Goal: Information Seeking & Learning: Check status

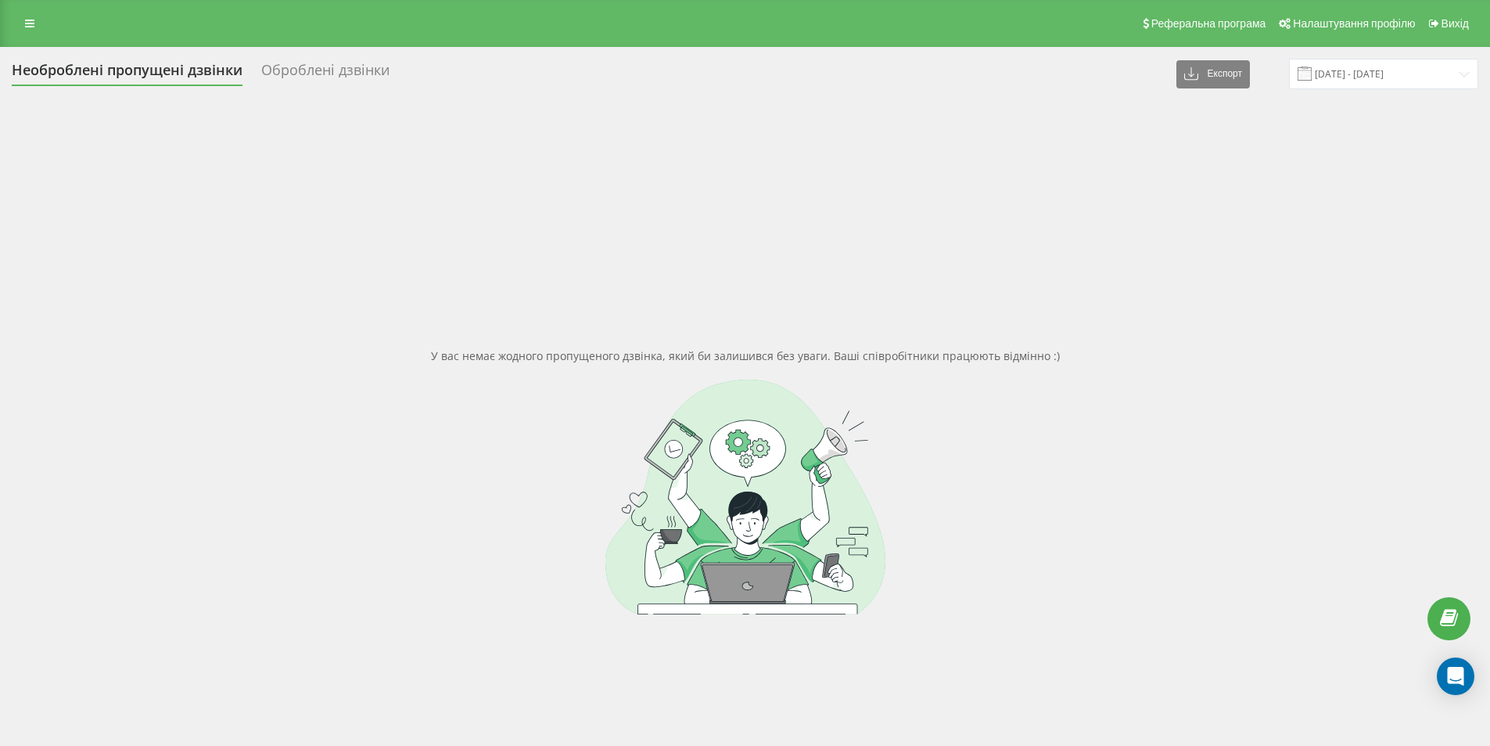
click at [148, 69] on div "Необроблені пропущені дзвінки" at bounding box center [127, 74] width 231 height 24
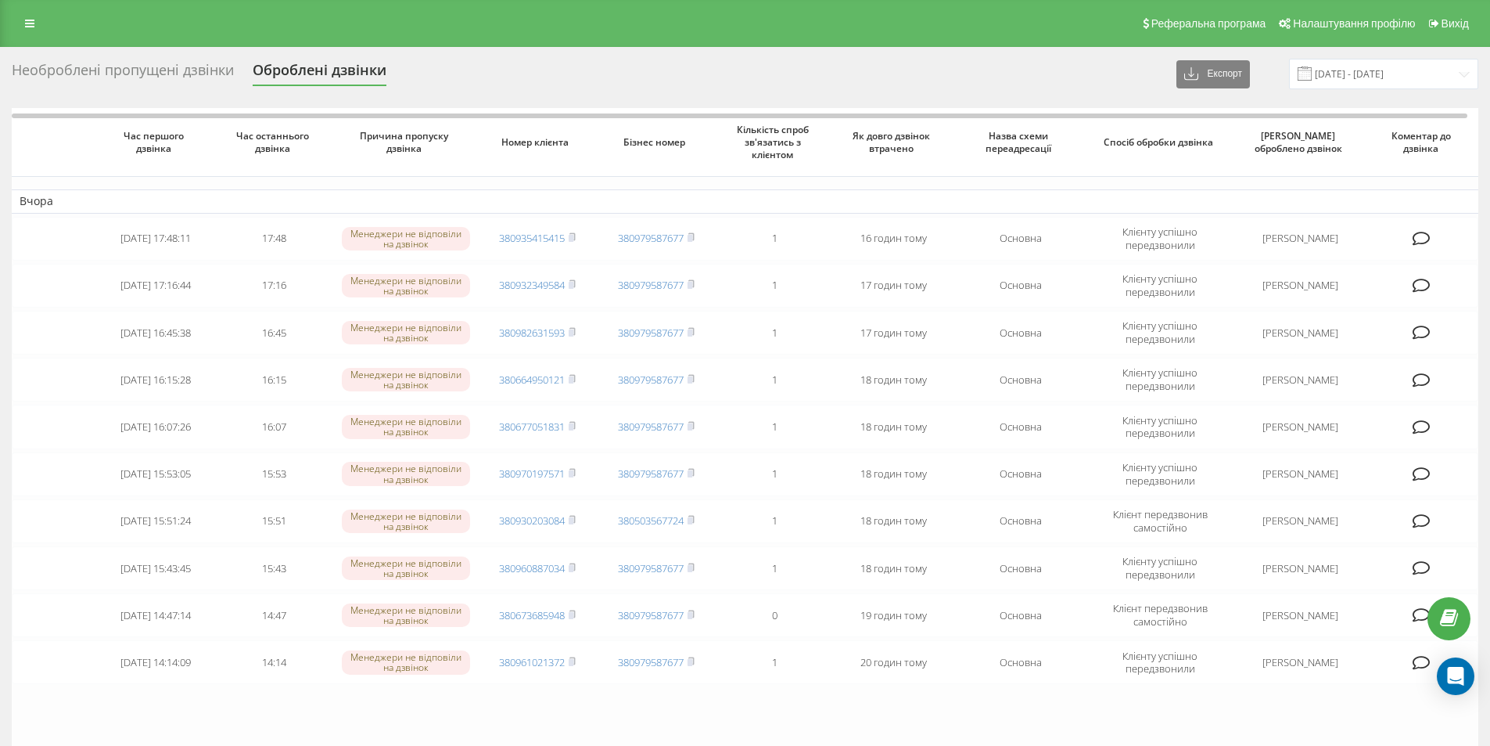
click at [131, 68] on div "Необроблені пропущені дзвінки" at bounding box center [123, 74] width 222 height 24
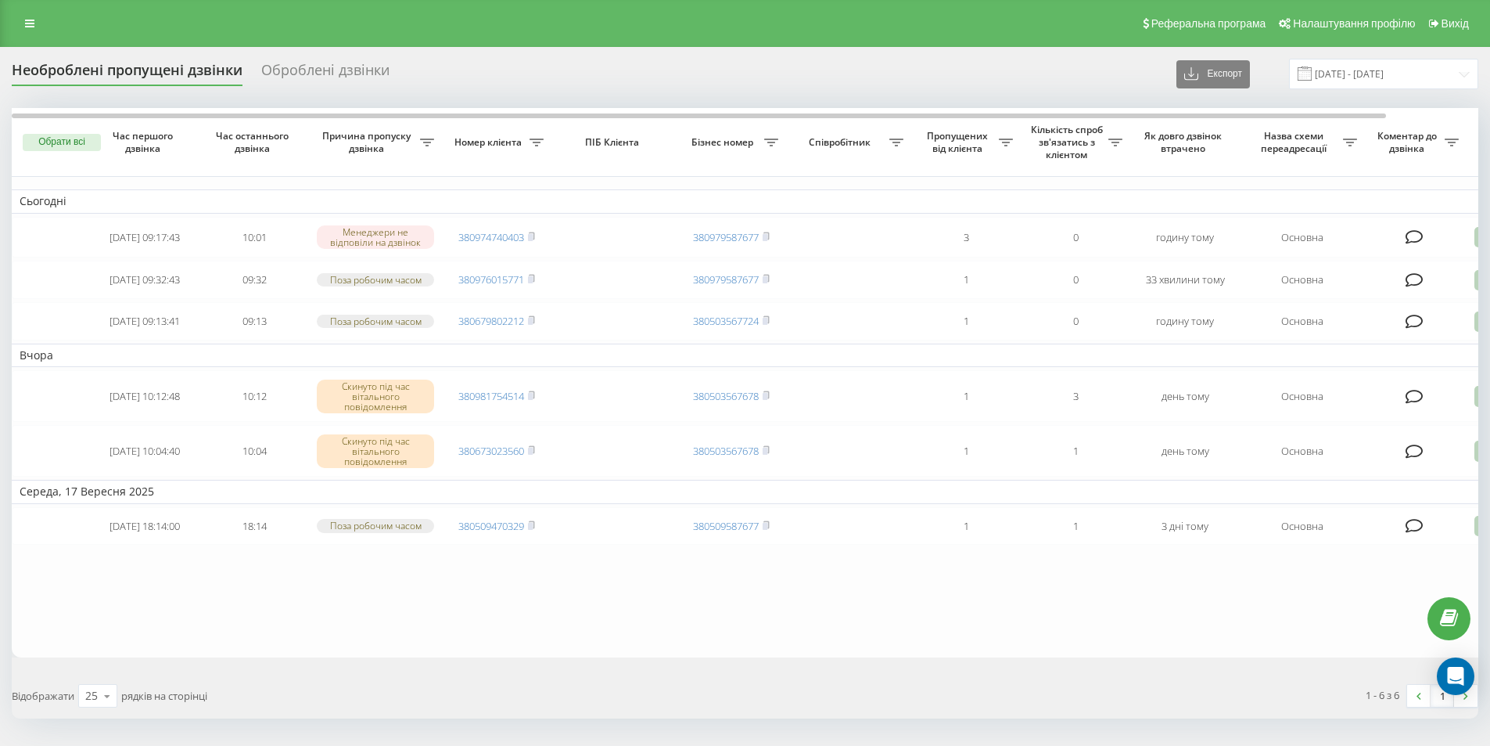
click at [929, 202] on td "Сьогодні" at bounding box center [794, 200] width 1565 height 23
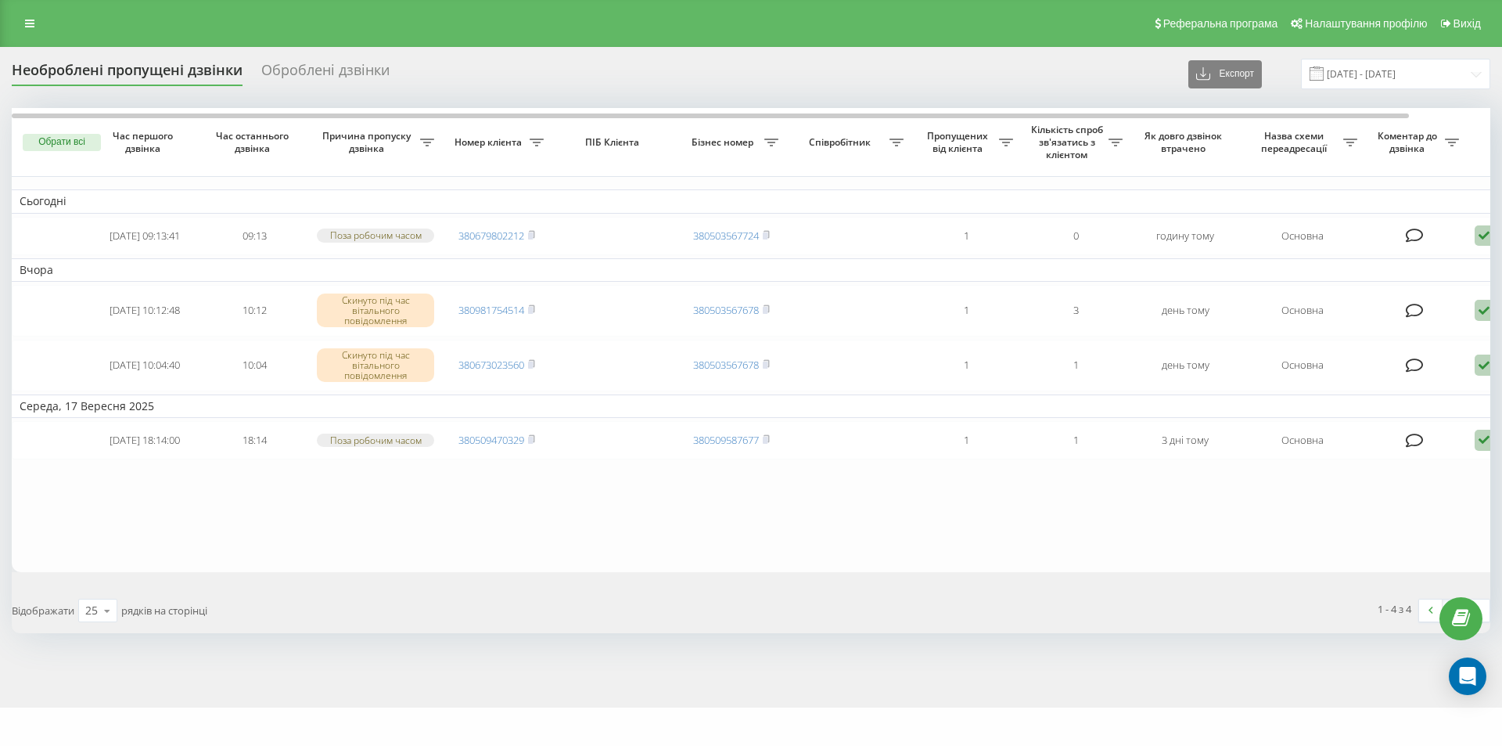
click at [156, 63] on div "Необроблені пропущені дзвінки" at bounding box center [127, 74] width 231 height 24
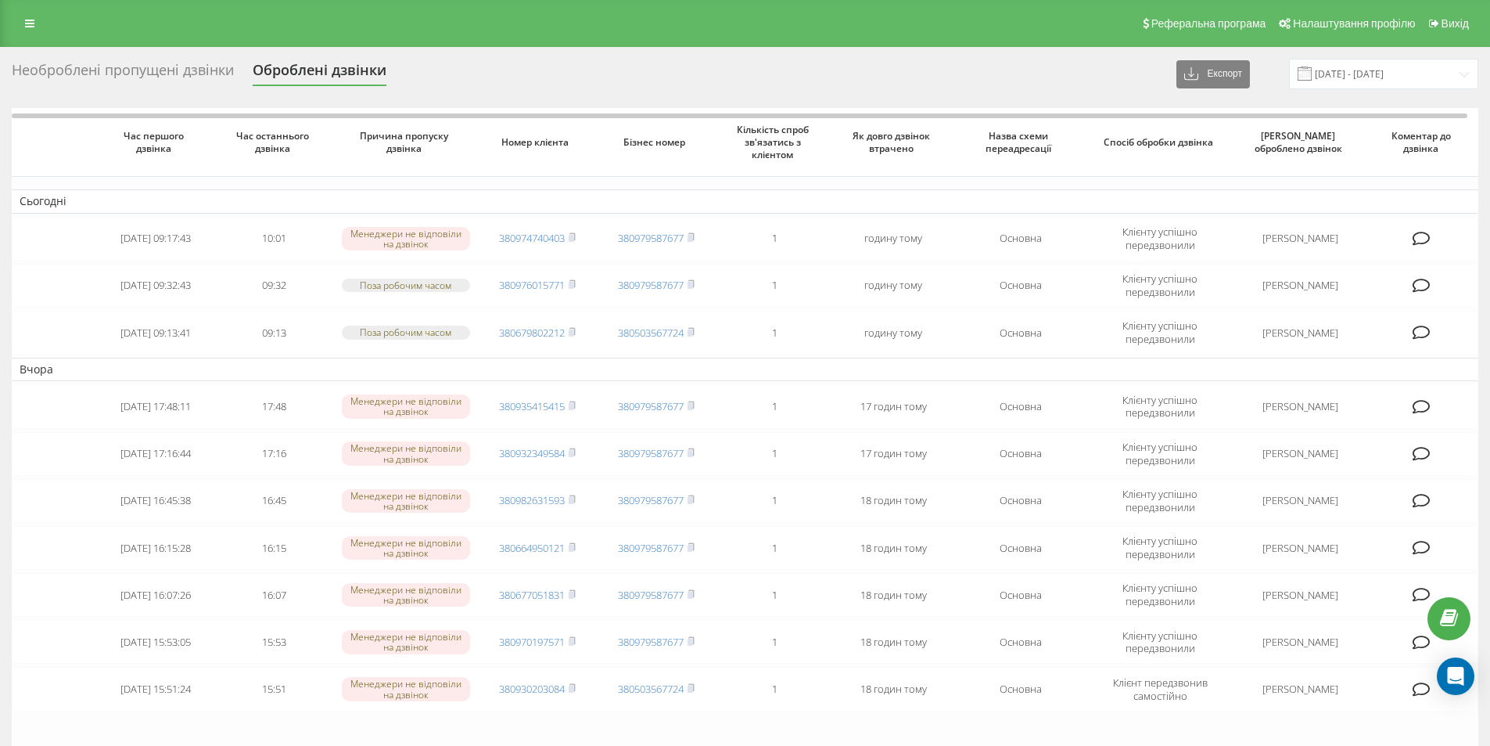
click at [140, 72] on div "Необроблені пропущені дзвінки" at bounding box center [123, 74] width 222 height 24
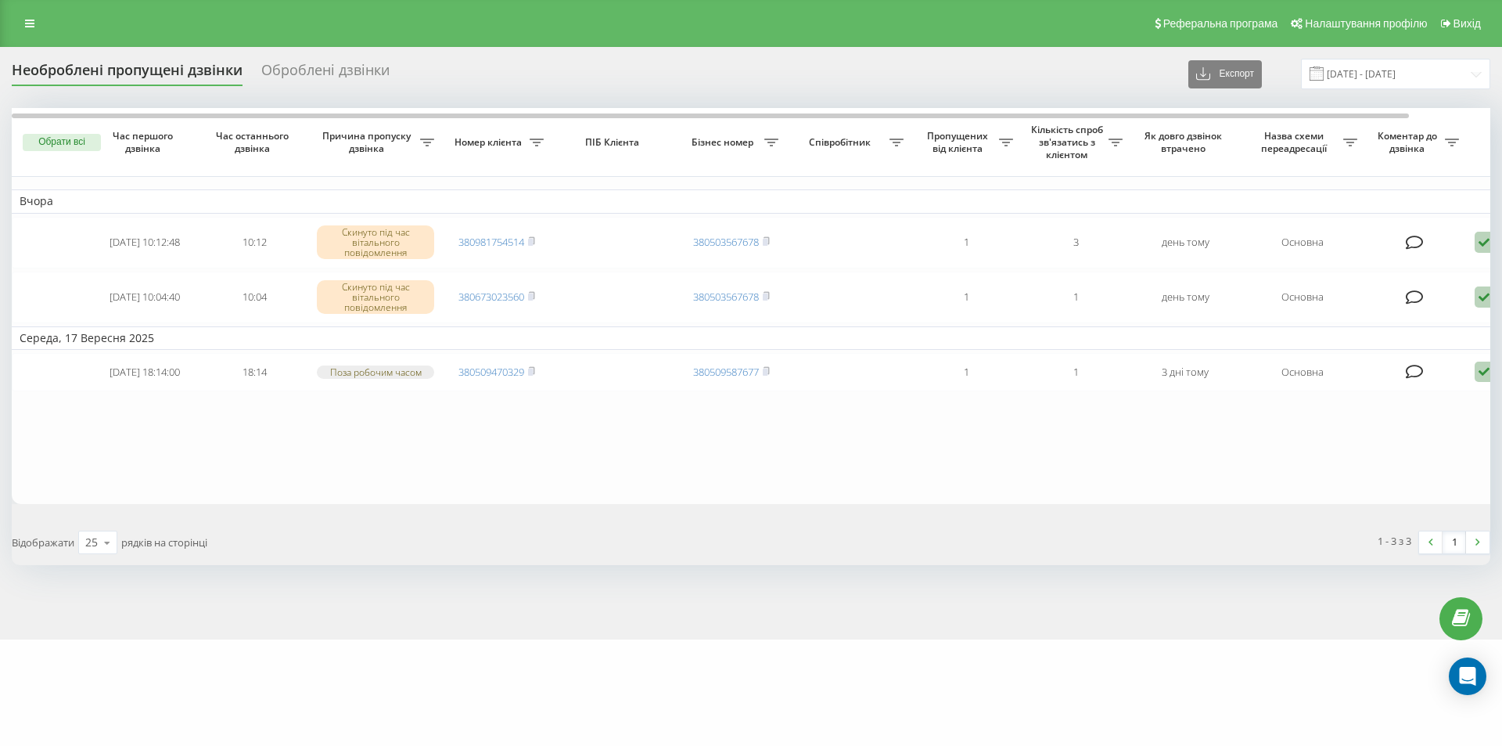
click at [336, 69] on div "Оброблені дзвінки" at bounding box center [325, 74] width 128 height 24
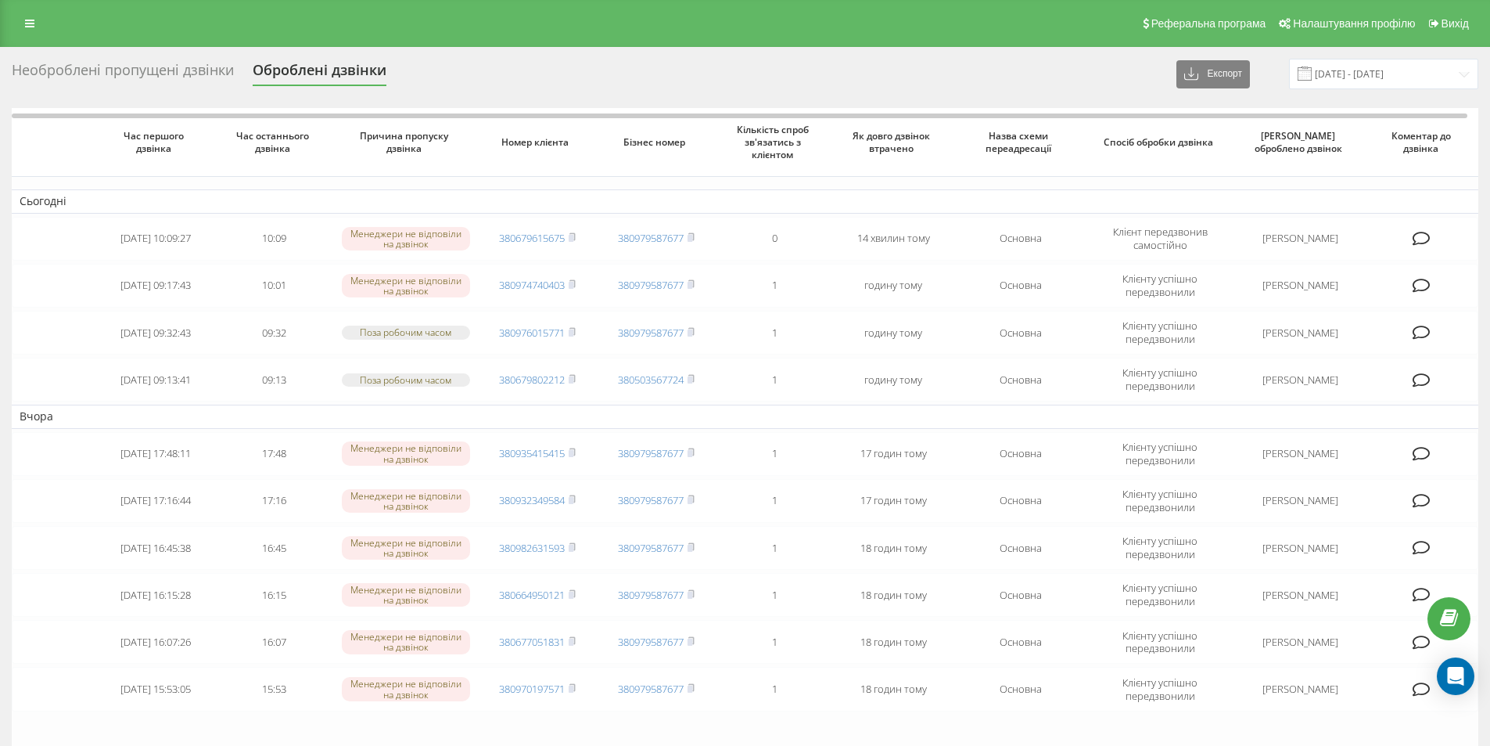
click at [279, 71] on div "Оброблені дзвінки" at bounding box center [320, 74] width 134 height 24
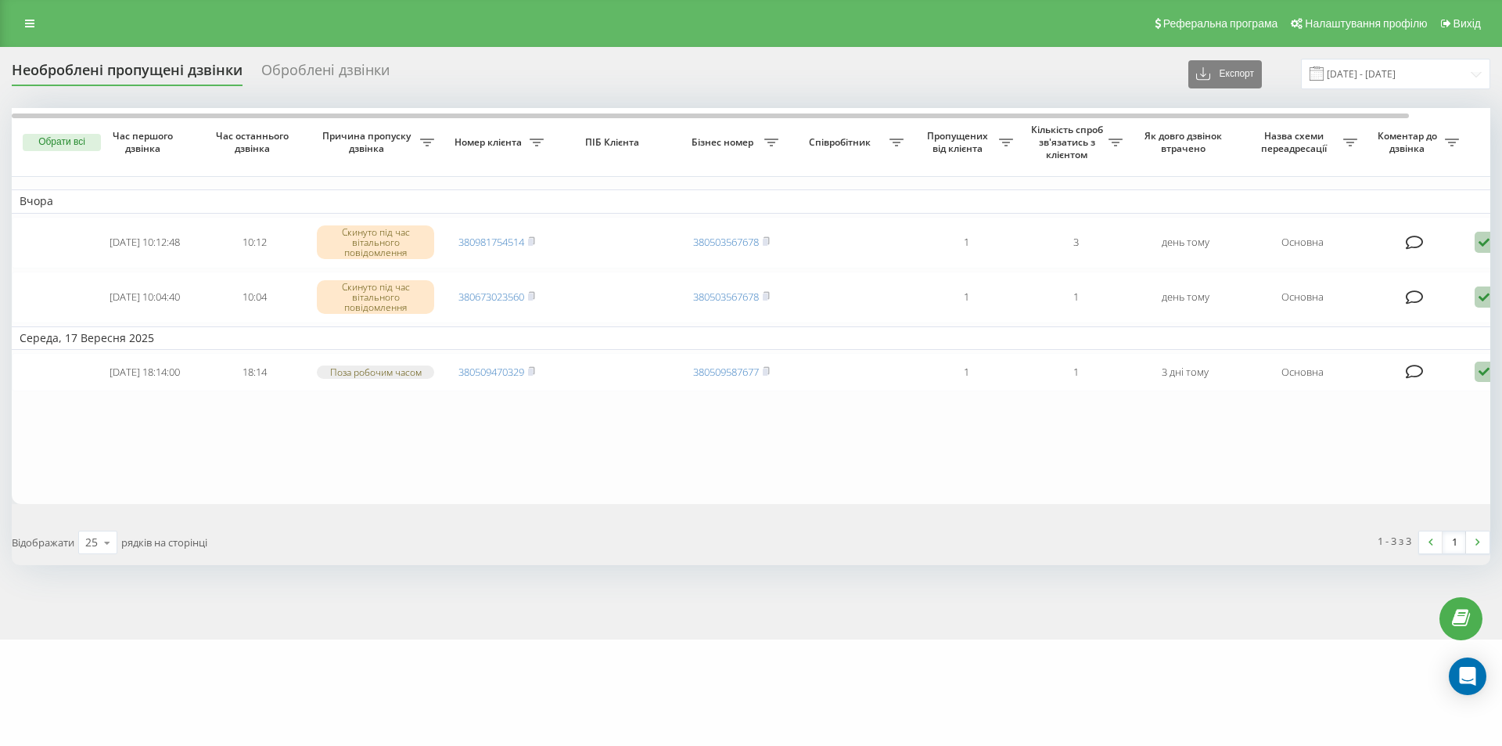
click at [307, 67] on div "Оброблені дзвінки" at bounding box center [325, 74] width 128 height 24
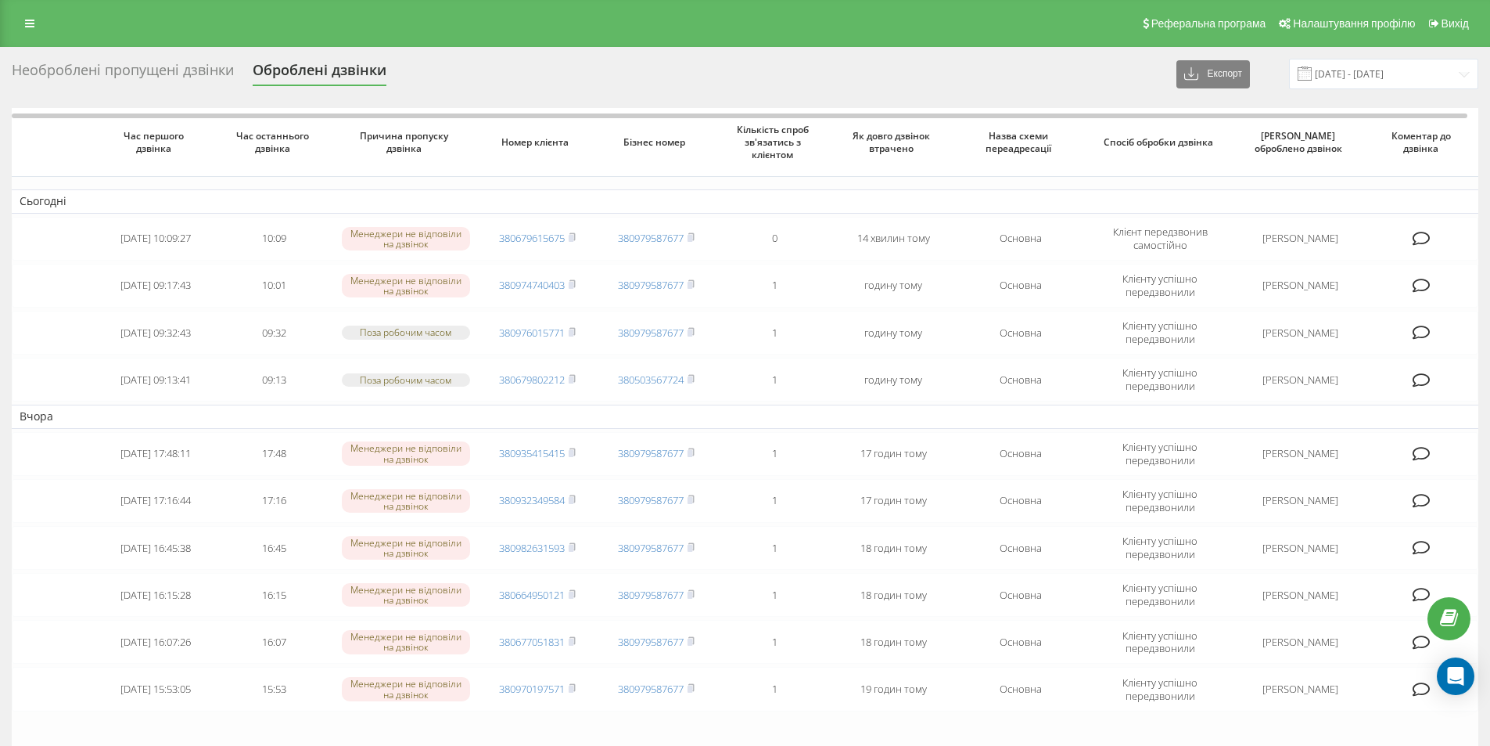
click at [110, 73] on div "Необроблені пропущені дзвінки" at bounding box center [123, 74] width 222 height 24
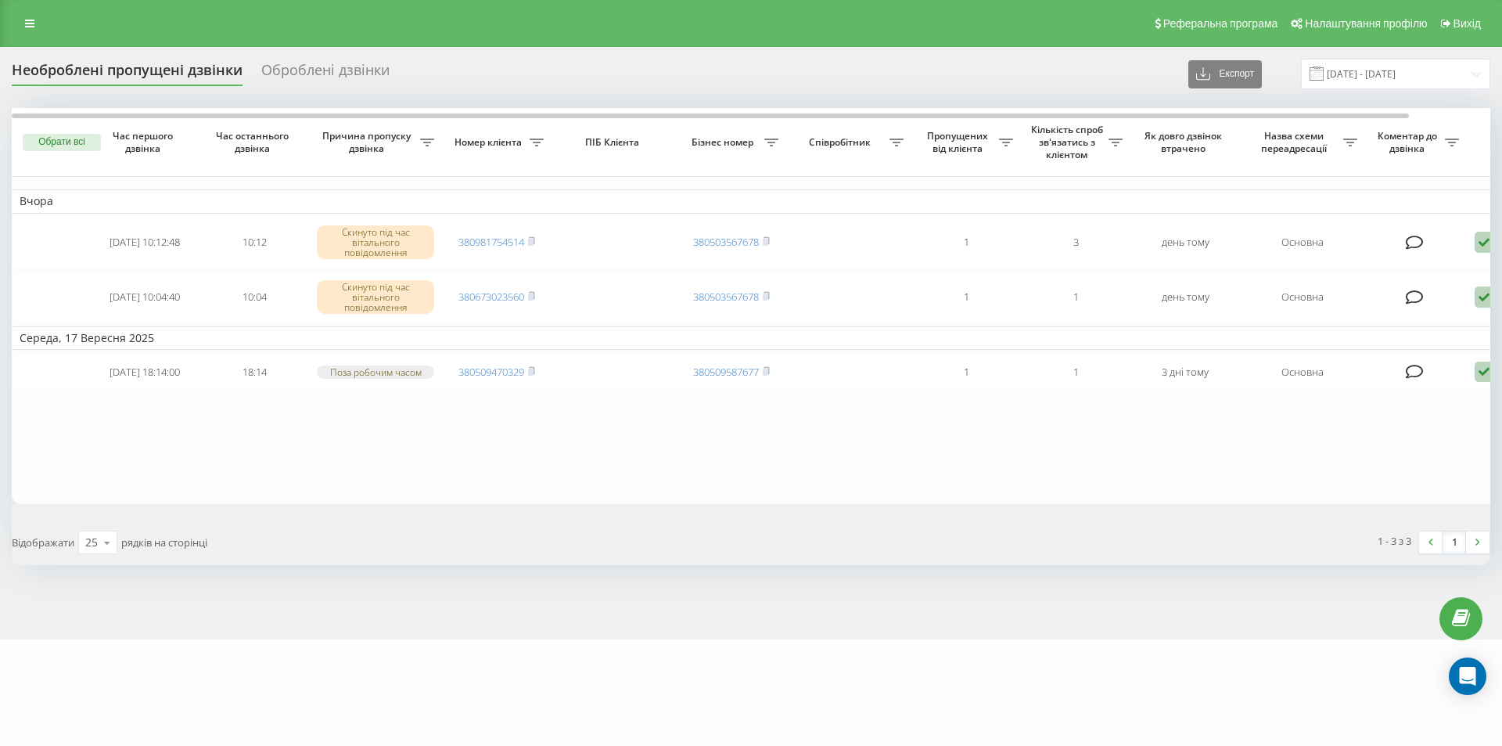
click at [298, 68] on div "Оброблені дзвінки" at bounding box center [325, 74] width 128 height 24
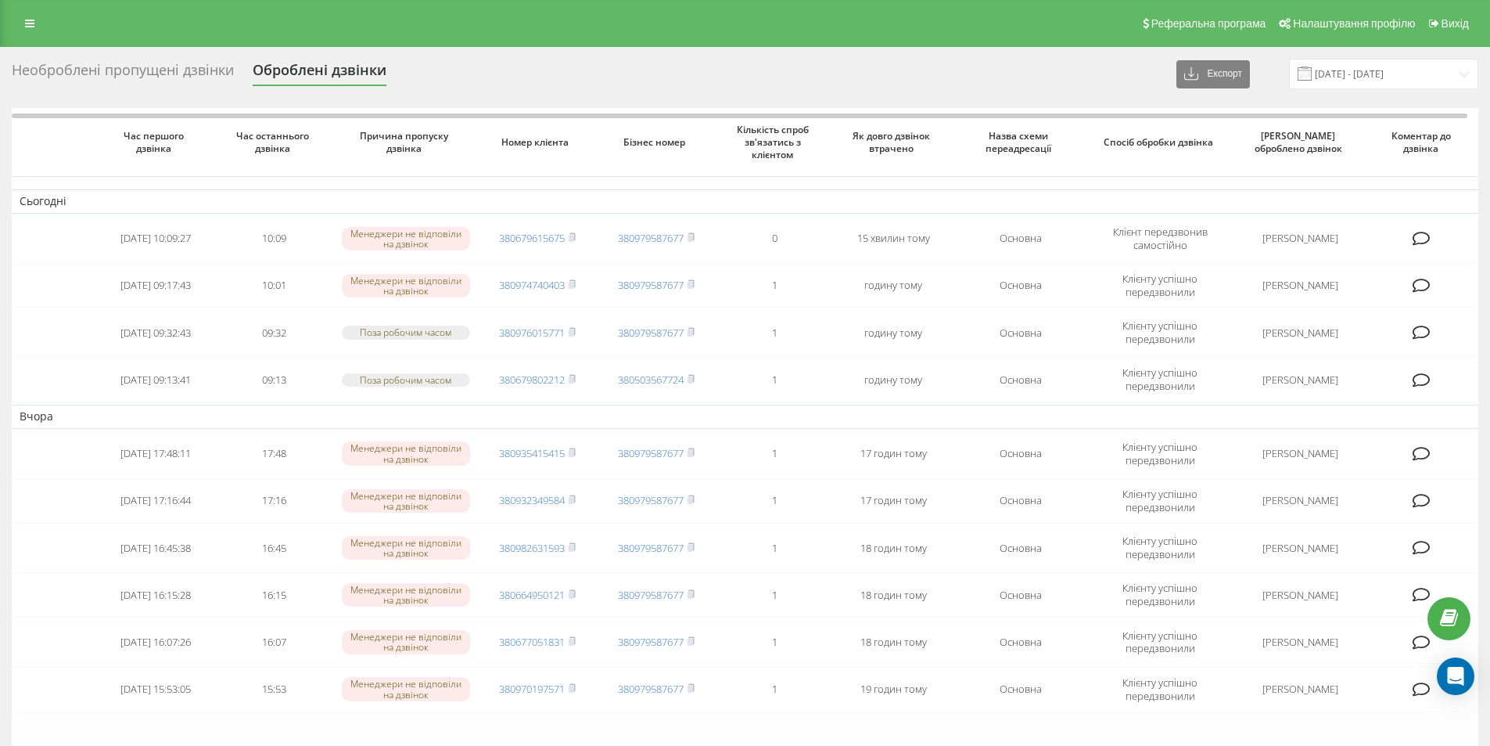
click at [112, 74] on div "Необроблені пропущені дзвінки" at bounding box center [123, 74] width 222 height 24
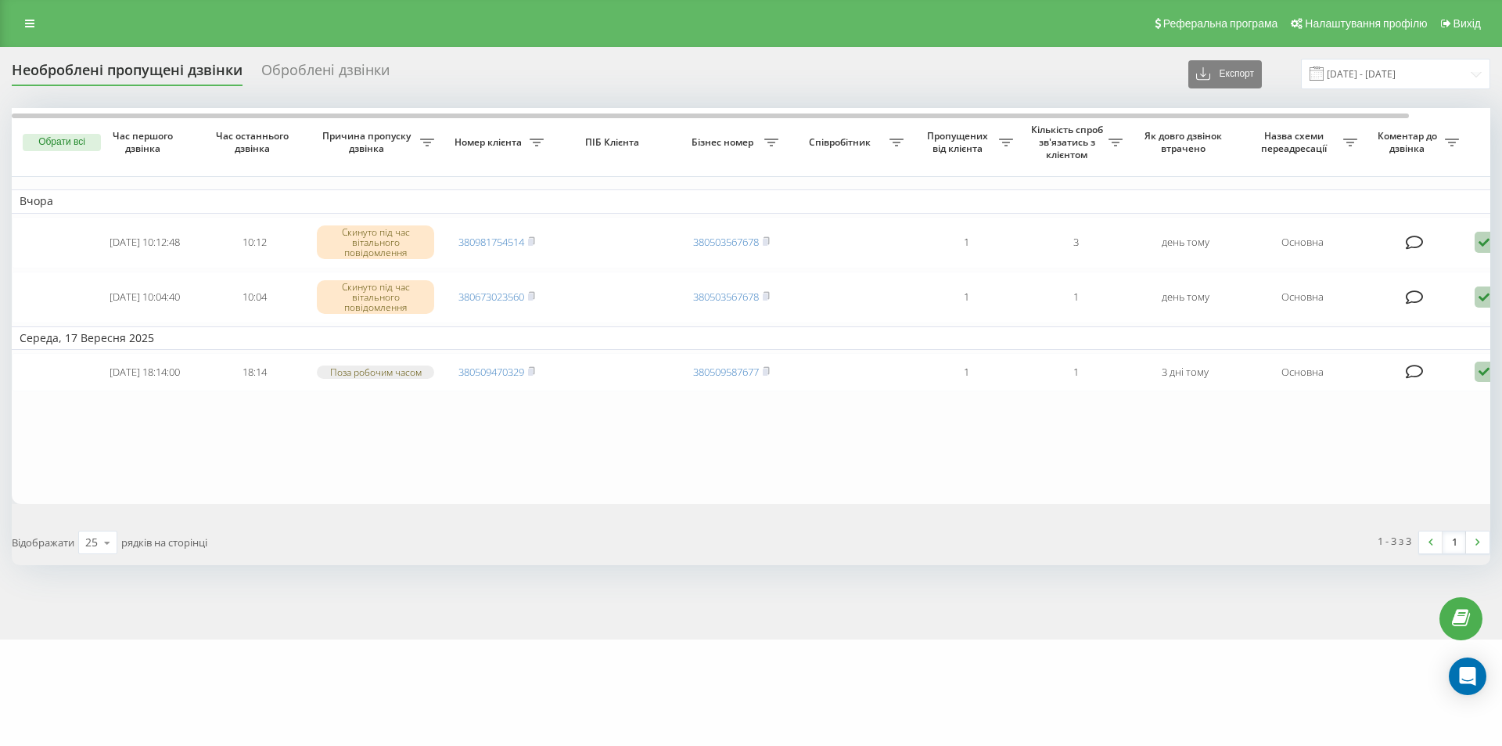
click at [292, 71] on div "Оброблені дзвінки" at bounding box center [325, 74] width 128 height 24
click at [305, 70] on div "Оброблені дзвінки" at bounding box center [325, 74] width 128 height 24
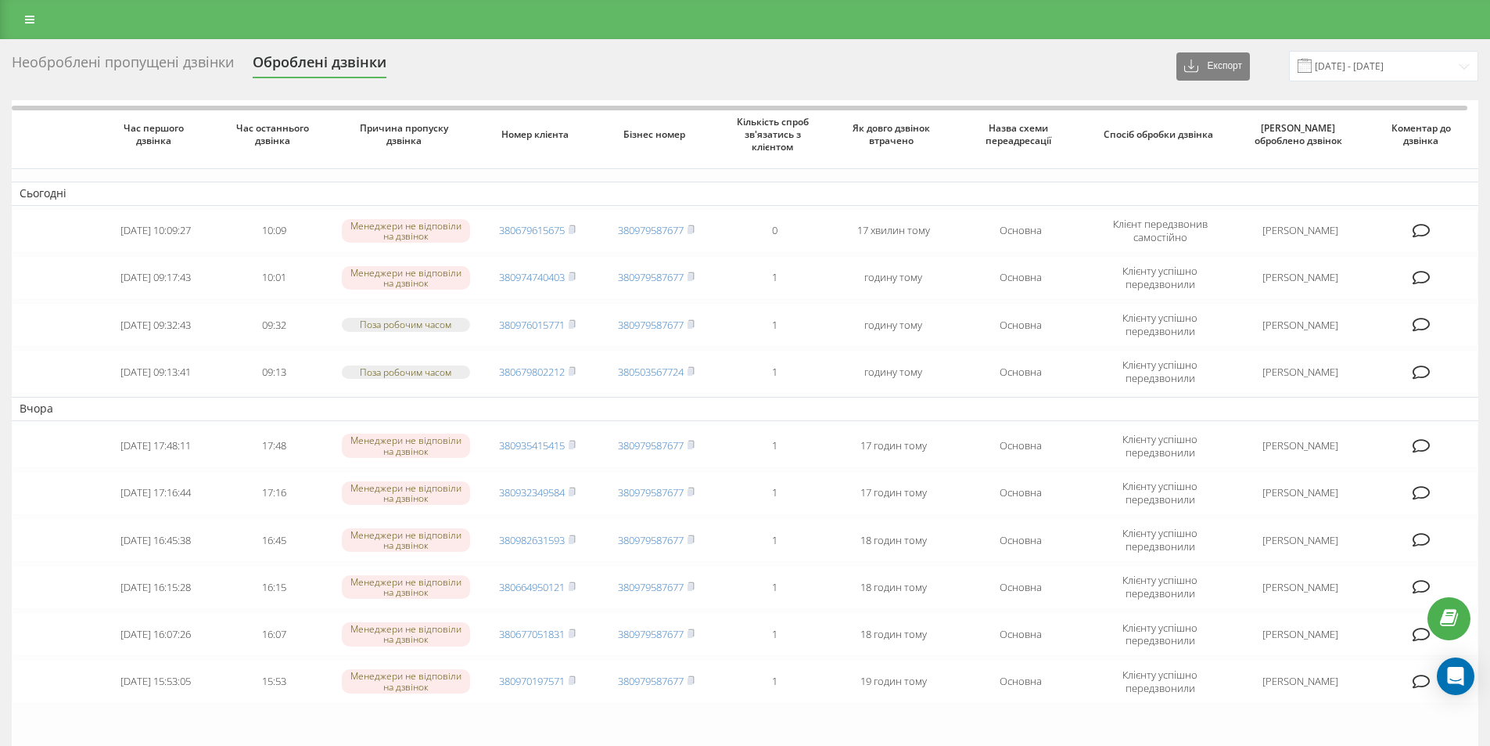
click at [305, 70] on div "Оброблені дзвінки" at bounding box center [320, 66] width 134 height 24
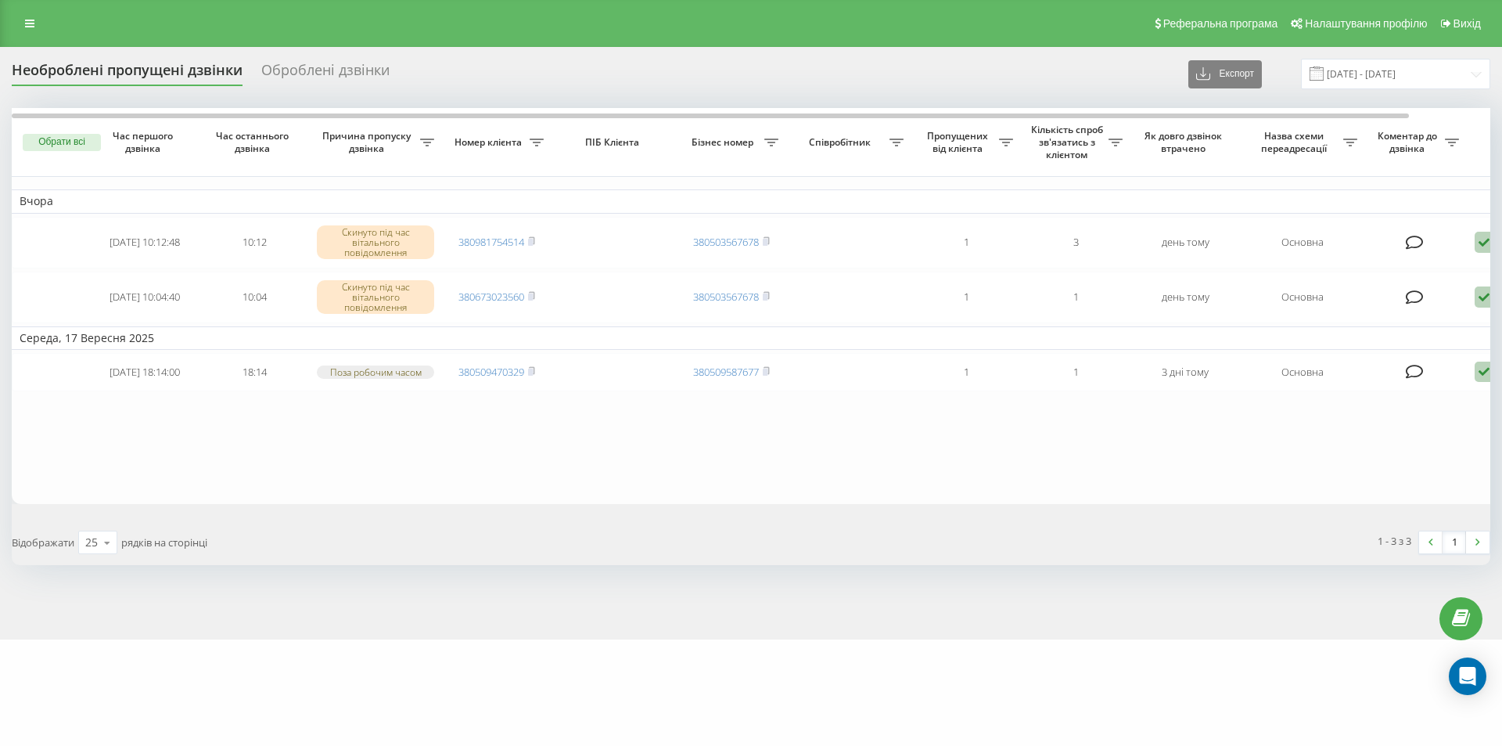
click at [326, 74] on div "Оброблені дзвінки" at bounding box center [325, 74] width 128 height 24
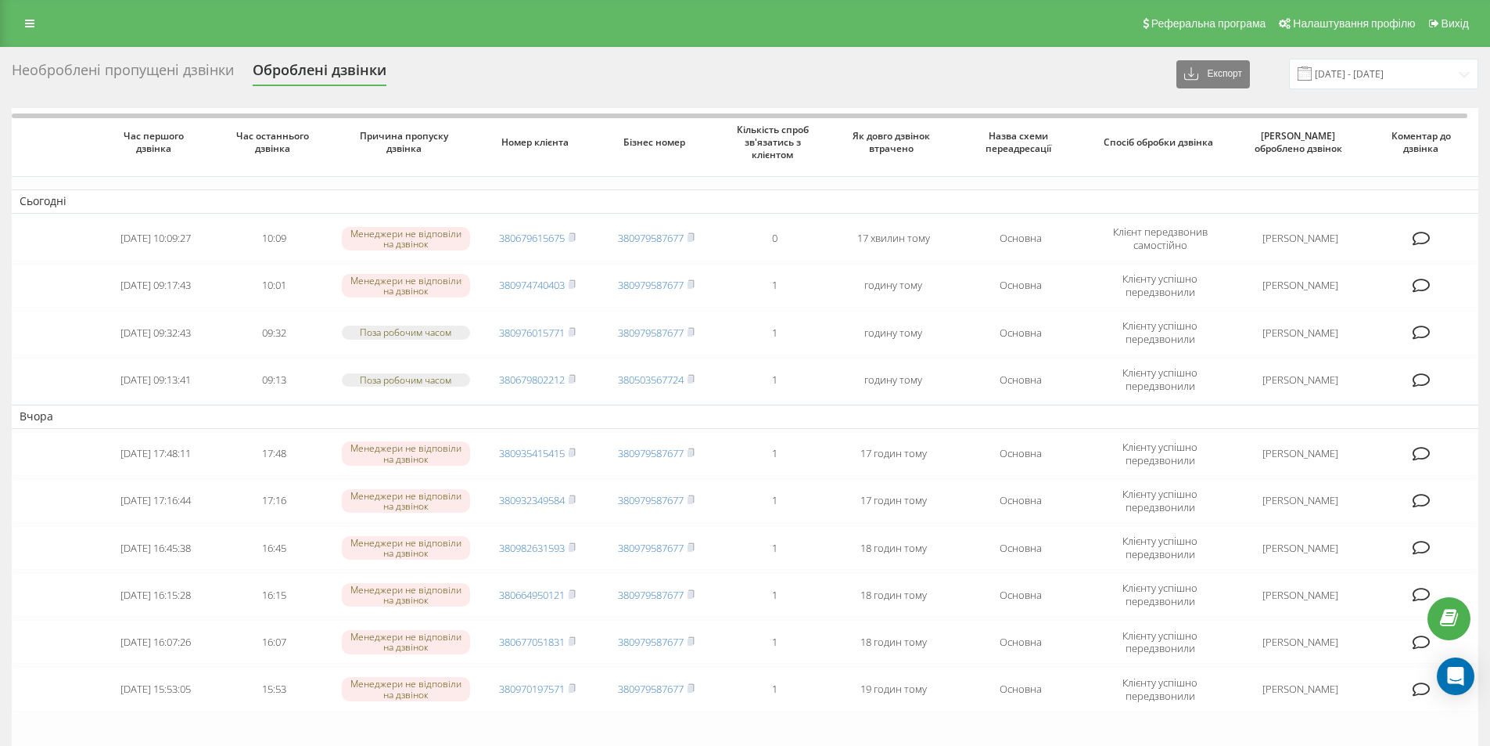
click at [74, 63] on div "Необроблені пропущені дзвінки" at bounding box center [123, 74] width 222 height 24
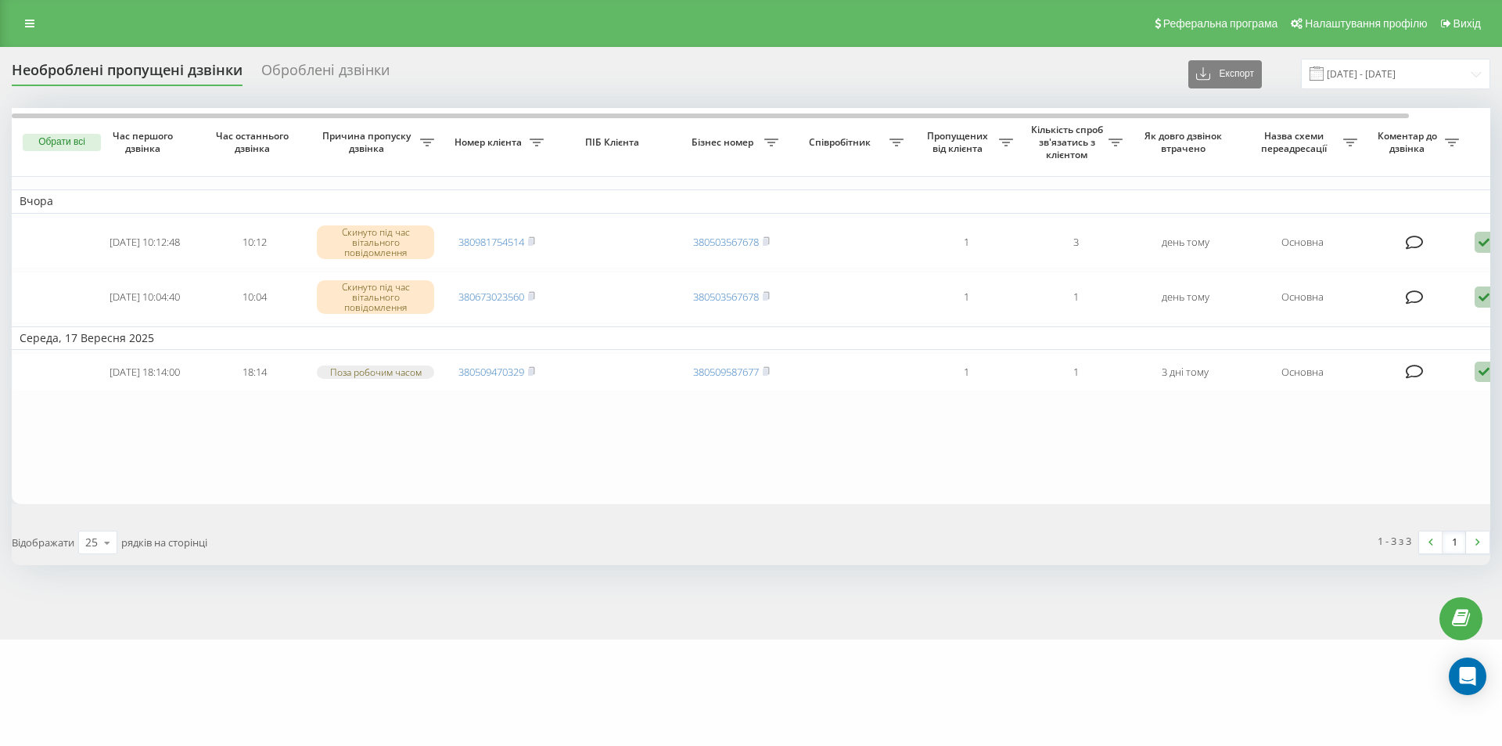
click at [290, 67] on div "Оброблені дзвінки" at bounding box center [325, 74] width 128 height 24
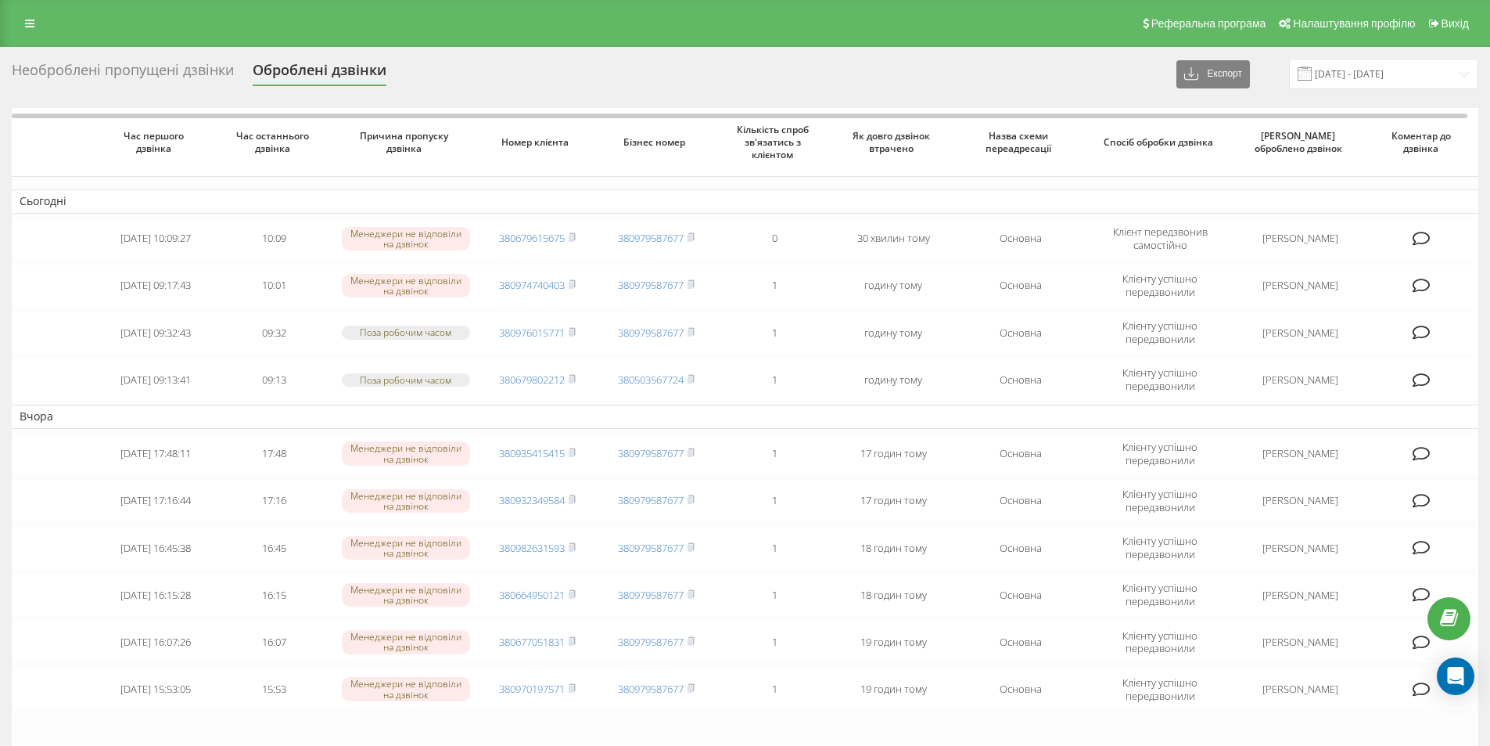
click at [74, 68] on div "Необроблені пропущені дзвінки" at bounding box center [123, 74] width 222 height 24
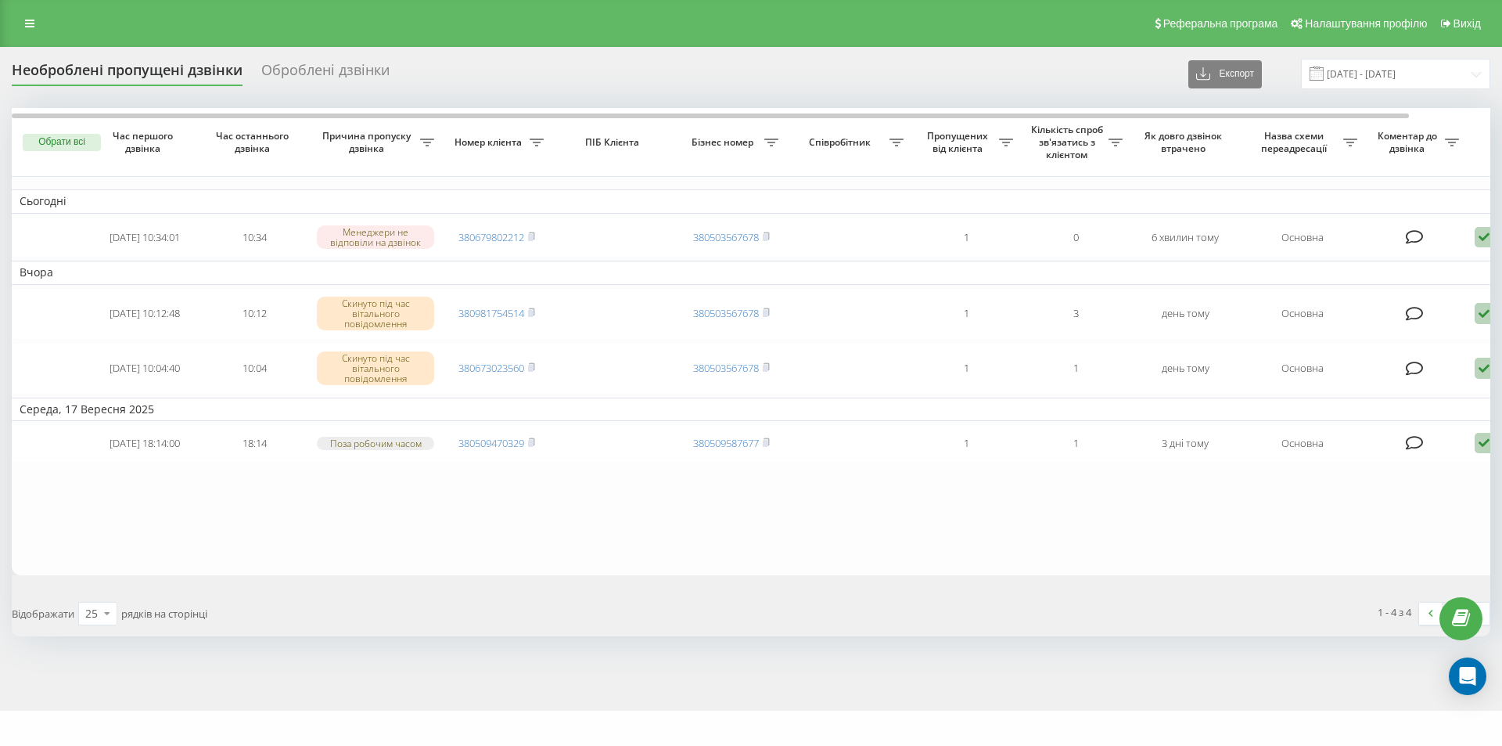
click at [58, 65] on div "Необроблені пропущені дзвінки" at bounding box center [127, 74] width 231 height 24
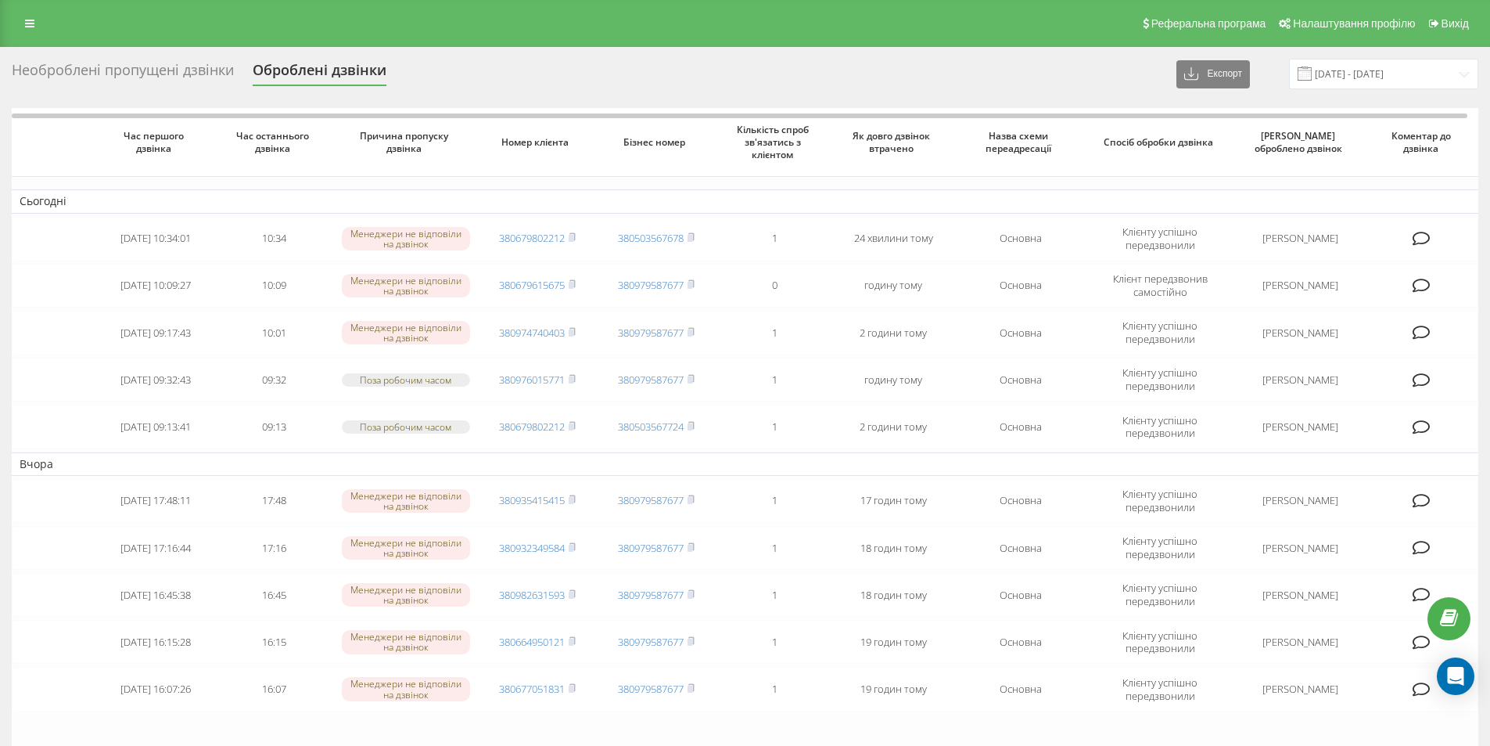
click at [54, 62] on div "Необроблені пропущені дзвінки" at bounding box center [123, 74] width 222 height 24
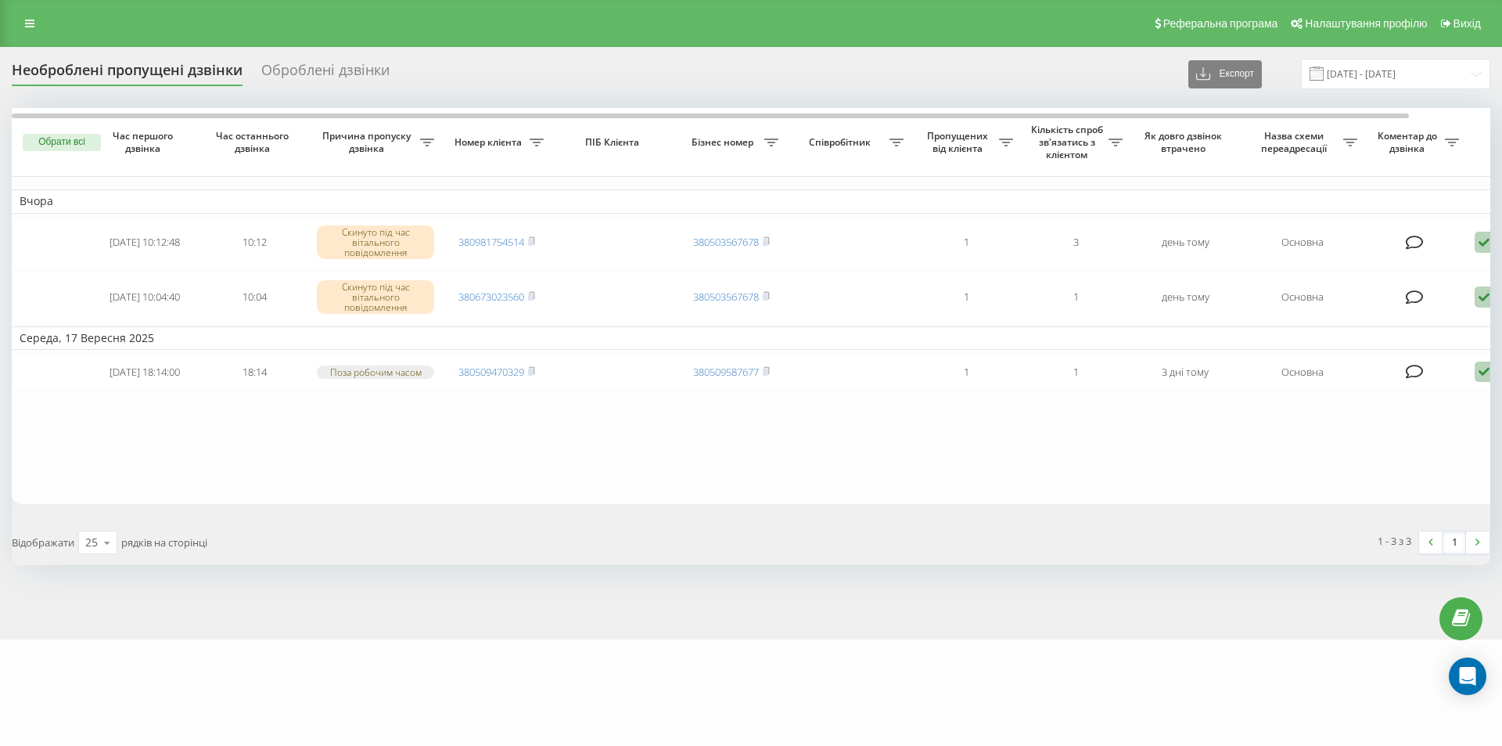
click at [73, 67] on div "Необроблені пропущені дзвінки" at bounding box center [127, 74] width 231 height 24
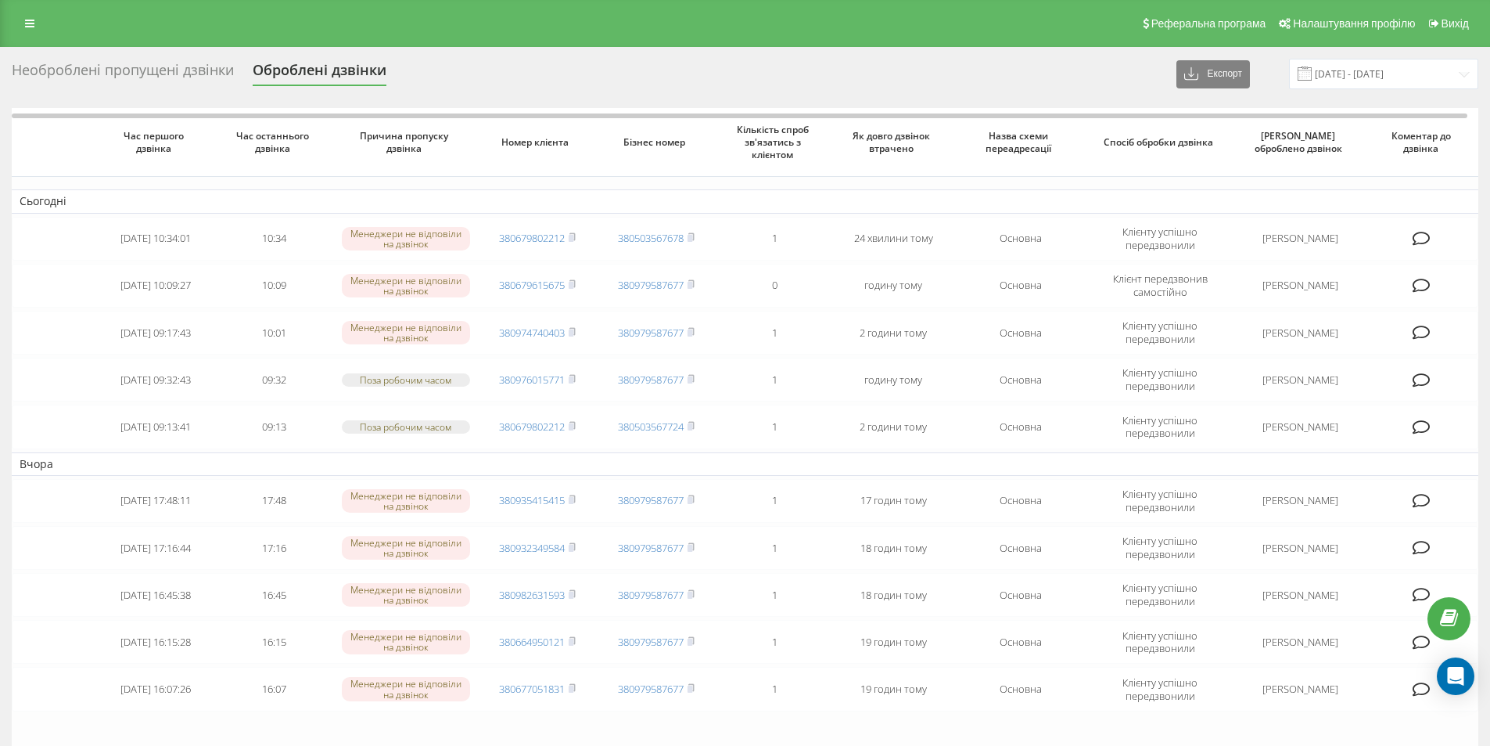
click at [121, 74] on div "Необроблені пропущені дзвінки" at bounding box center [123, 74] width 222 height 24
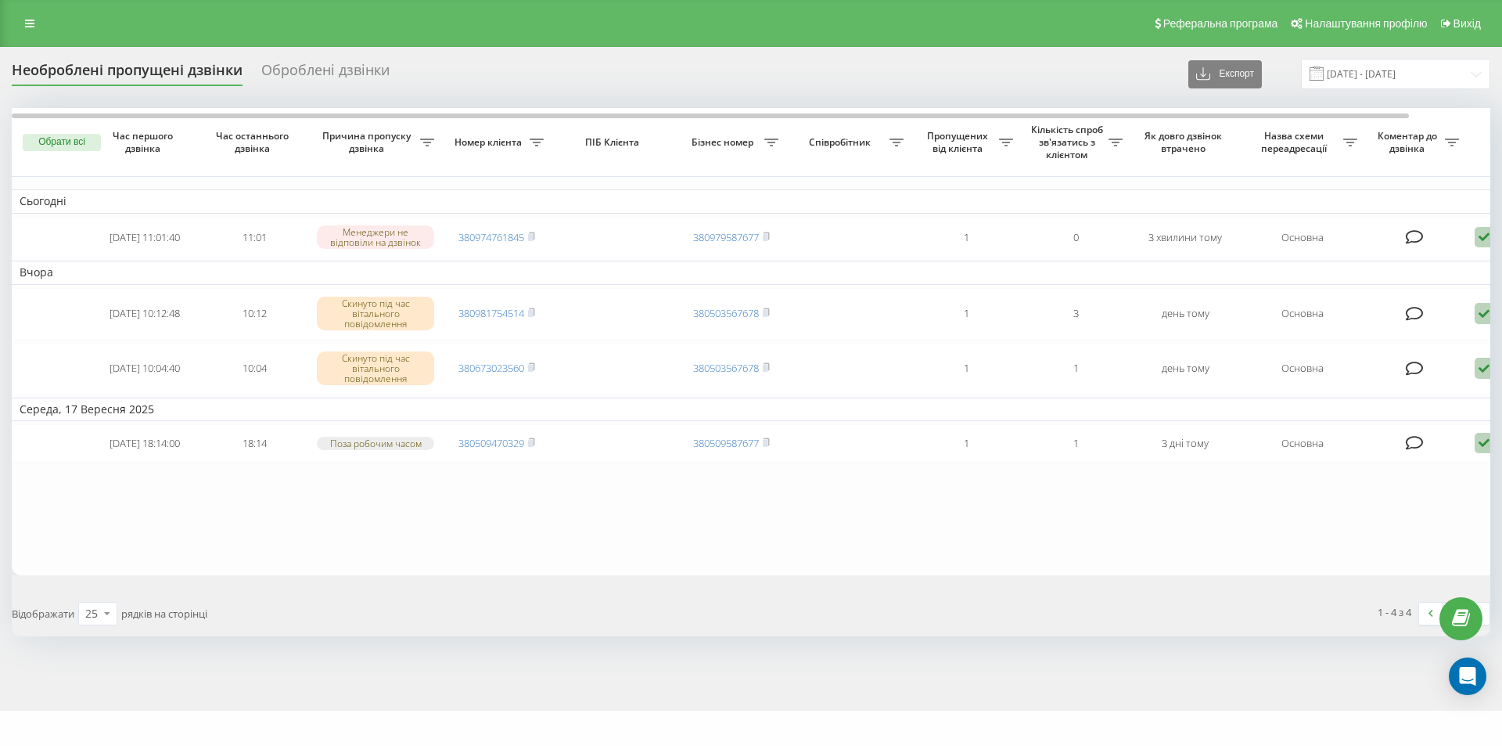
click at [146, 72] on div "Необроблені пропущені дзвінки" at bounding box center [127, 74] width 231 height 24
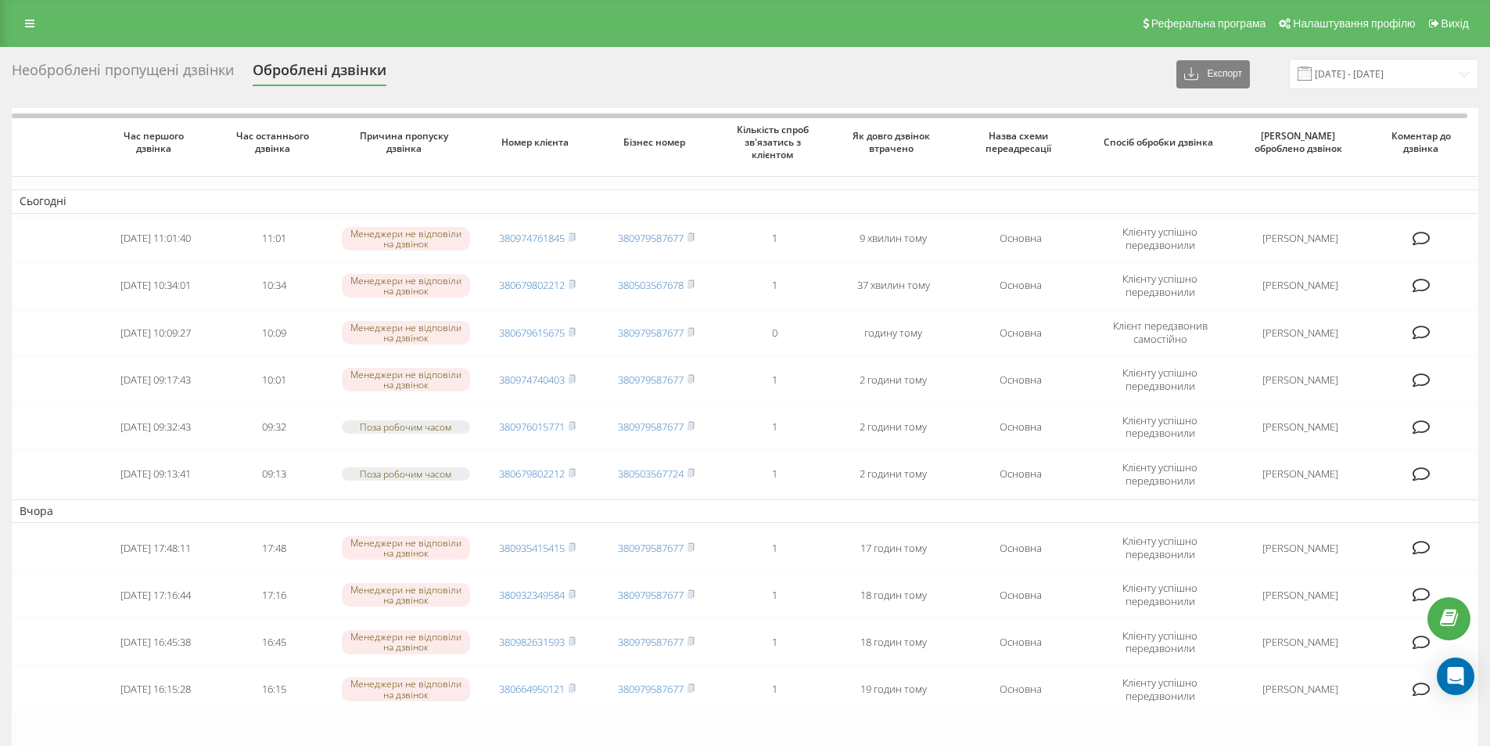
click at [88, 59] on div "Необроблені пропущені дзвінки Оброблені дзвінки Експорт .csv .xlsx [DATE] - [DA…" at bounding box center [745, 74] width 1467 height 31
click at [81, 74] on div "Необроблені пропущені дзвінки" at bounding box center [123, 74] width 222 height 24
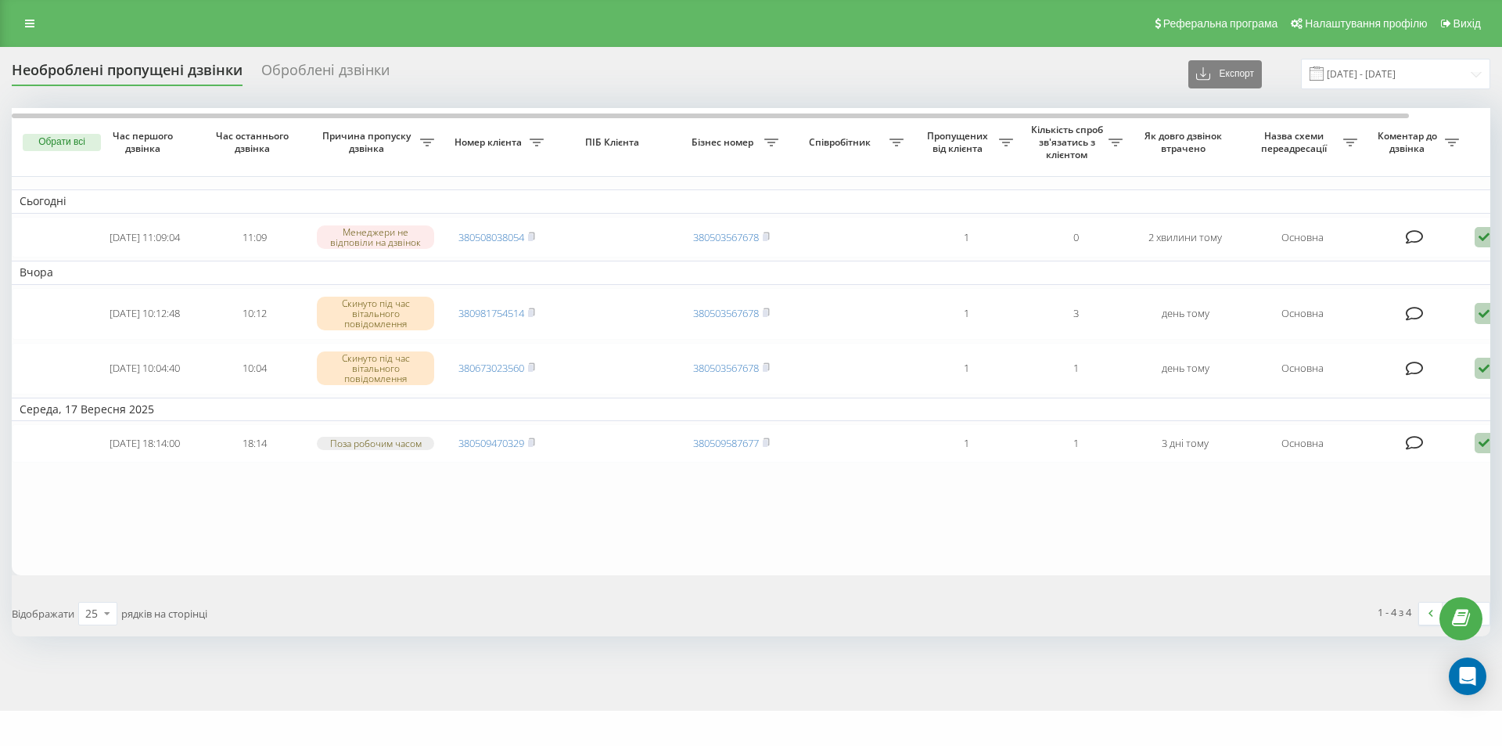
click at [145, 77] on div "Необроблені пропущені дзвінки" at bounding box center [127, 74] width 231 height 24
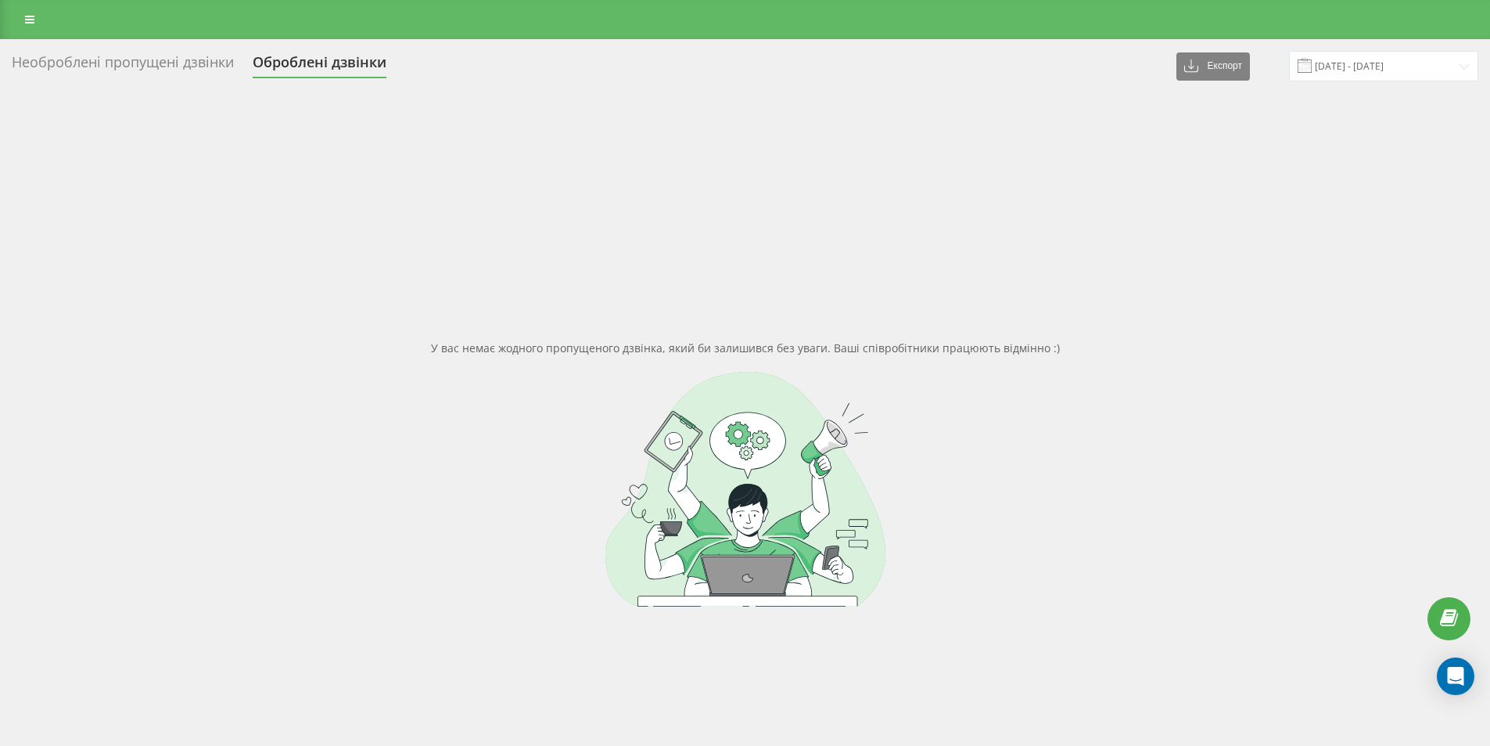
click at [46, 59] on div "Необроблені пропущені дзвінки" at bounding box center [123, 66] width 222 height 24
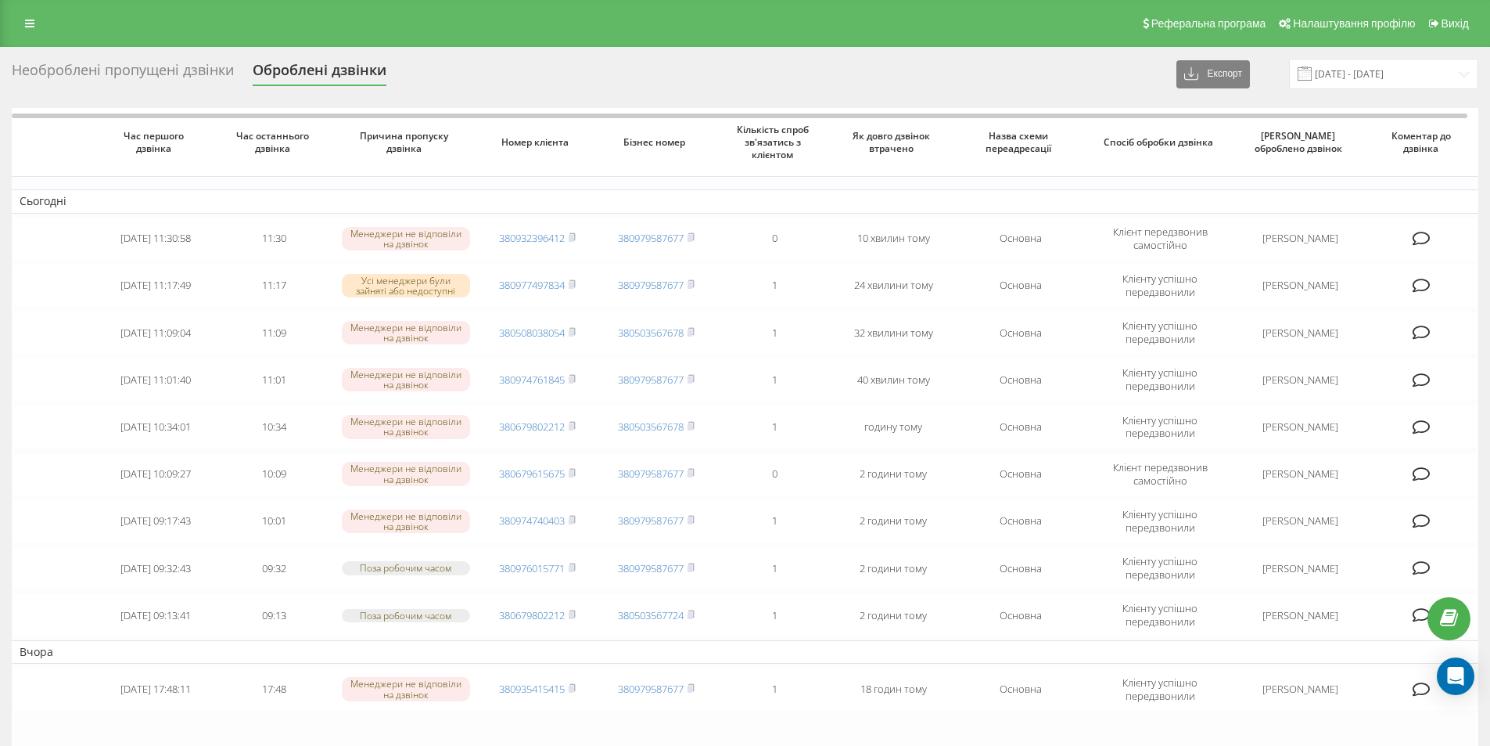
click at [137, 68] on div "Необроблені пропущені дзвінки" at bounding box center [123, 74] width 222 height 24
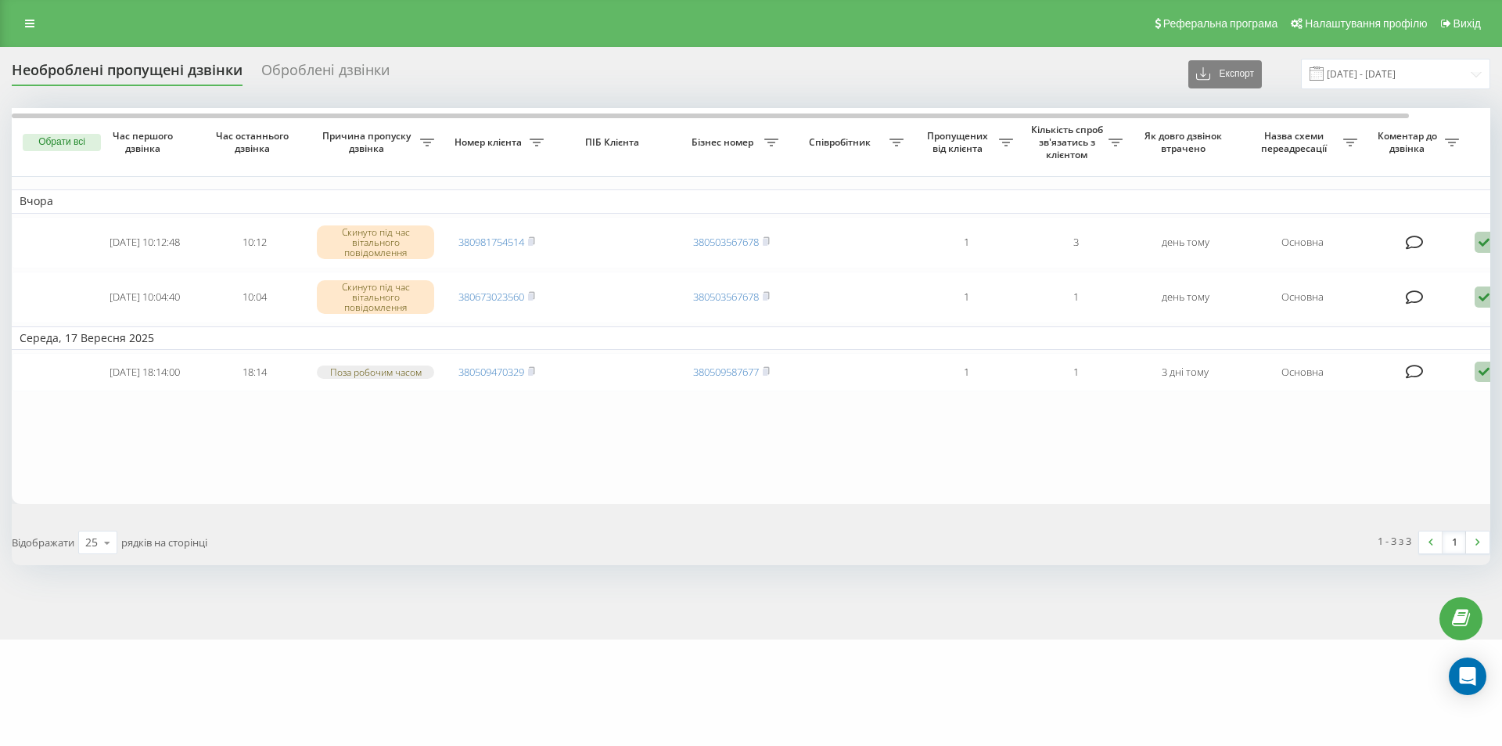
click at [332, 80] on div "Оброблені дзвінки" at bounding box center [325, 74] width 128 height 24
click at [331, 71] on div "Оброблені дзвінки" at bounding box center [325, 74] width 128 height 24
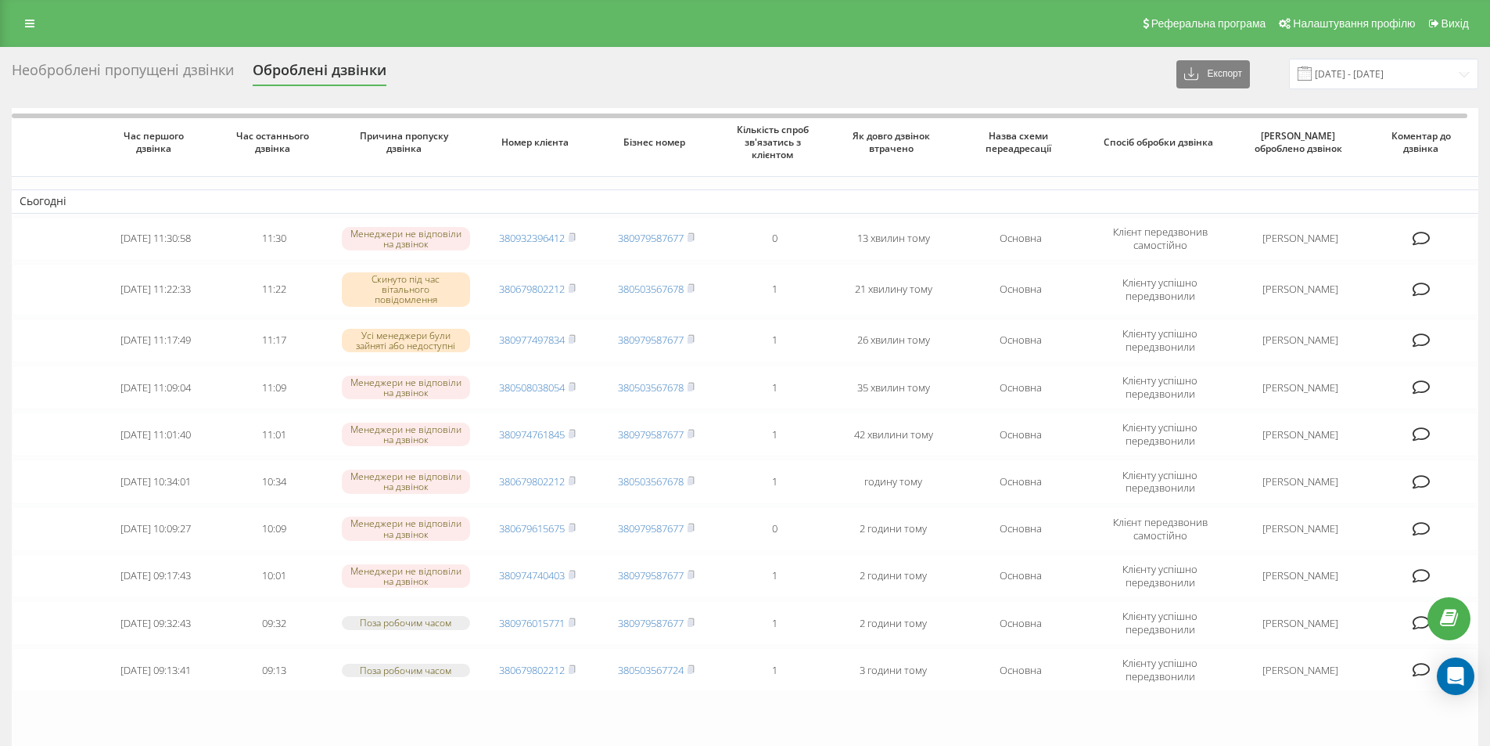
click at [69, 62] on div "Необроблені пропущені дзвінки" at bounding box center [123, 74] width 222 height 24
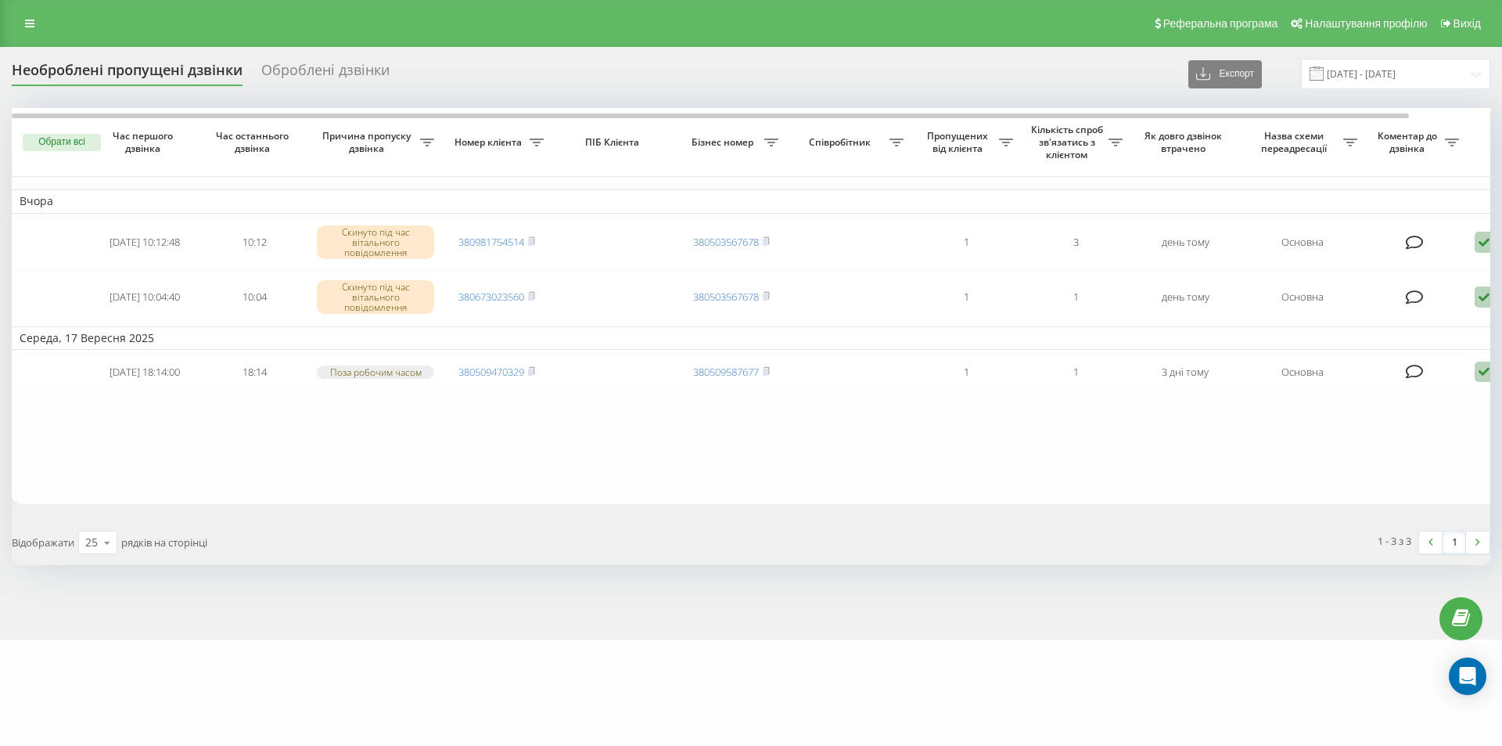
click at [298, 66] on div "Оброблені дзвінки" at bounding box center [325, 74] width 128 height 24
click at [99, 70] on div "Необроблені пропущені дзвінки" at bounding box center [127, 74] width 231 height 24
click at [89, 72] on div "Необроблені пропущені дзвінки" at bounding box center [127, 74] width 231 height 24
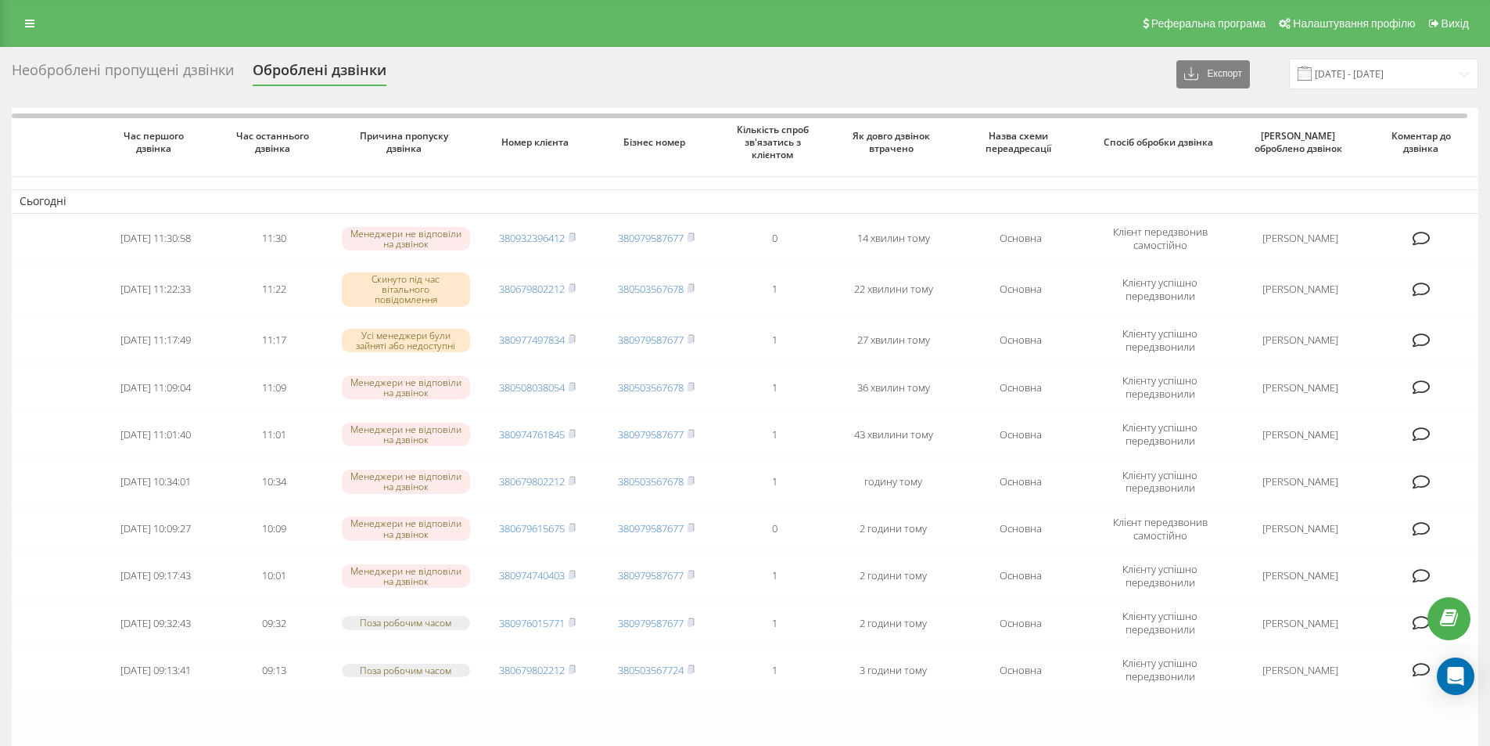
click at [127, 69] on div "Необроблені пропущені дзвінки" at bounding box center [123, 74] width 222 height 24
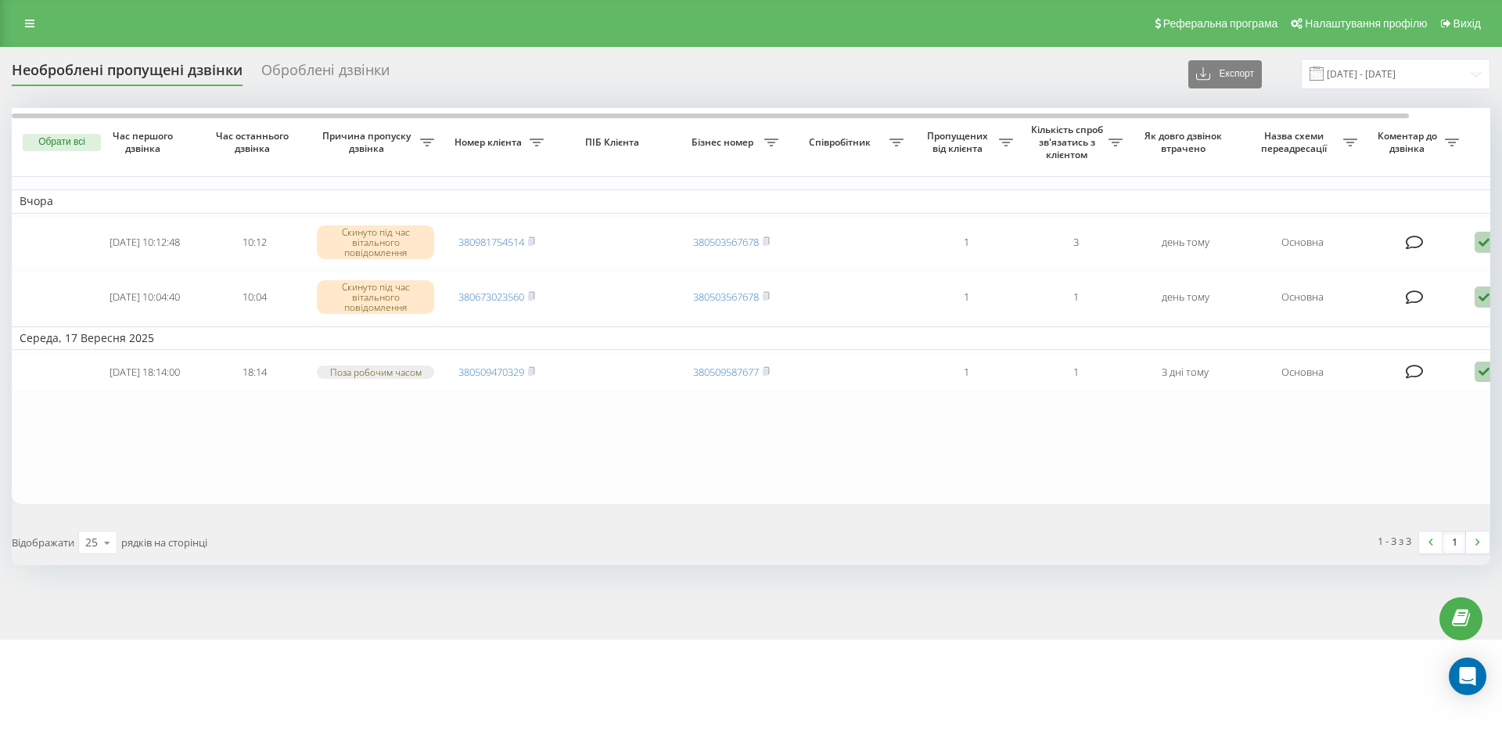
click at [311, 66] on div "Оброблені дзвінки" at bounding box center [325, 74] width 128 height 24
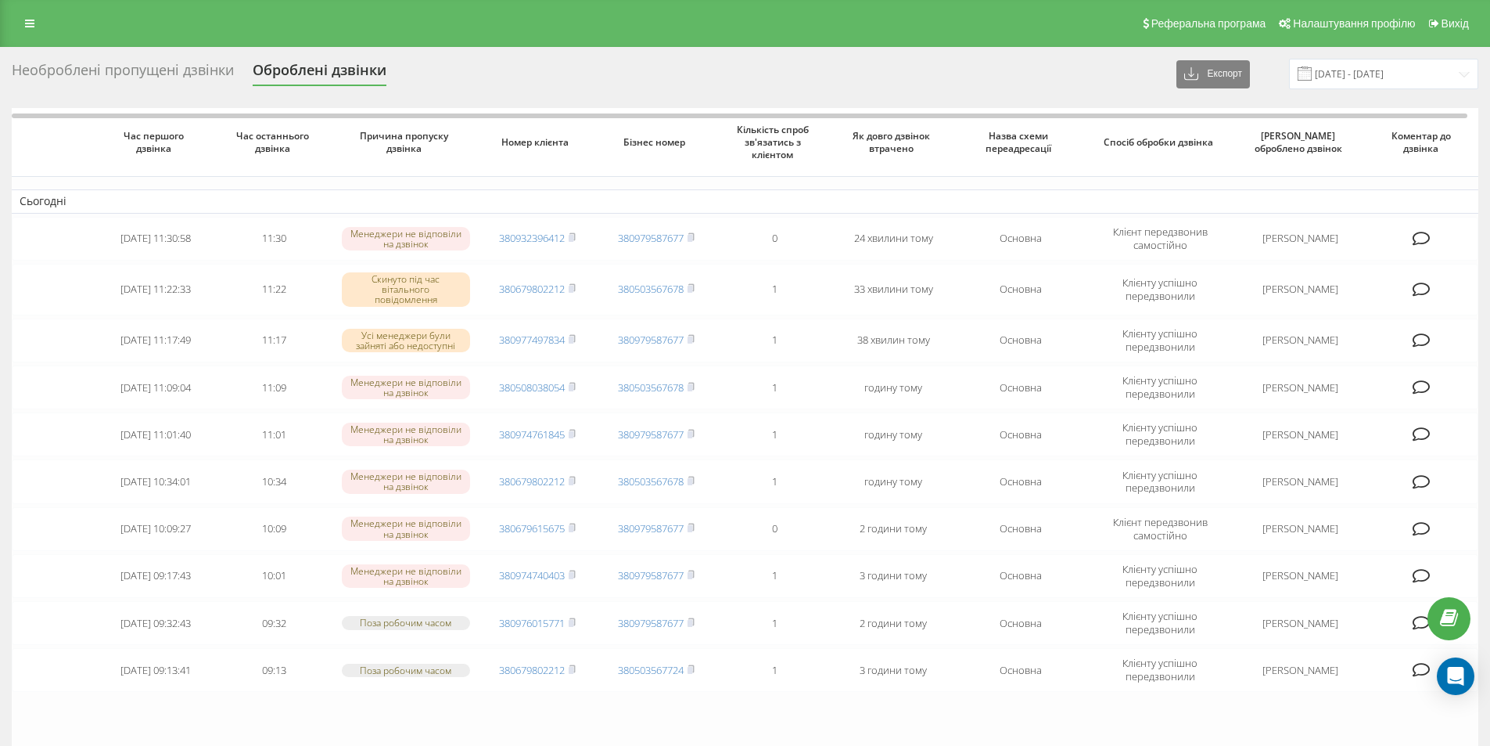
click at [61, 70] on div "Необроблені пропущені дзвінки" at bounding box center [123, 74] width 222 height 24
